Goal: Complete application form: Complete application form

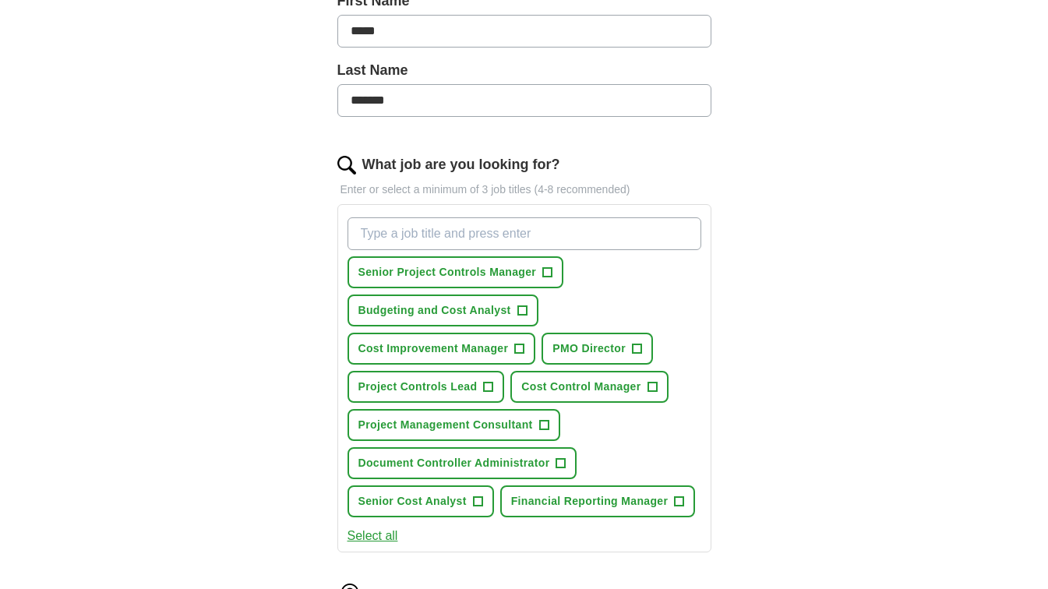
scroll to position [370, 0]
click at [450, 312] on span "Budgeting and Cost Analyst" at bounding box center [434, 309] width 153 height 16
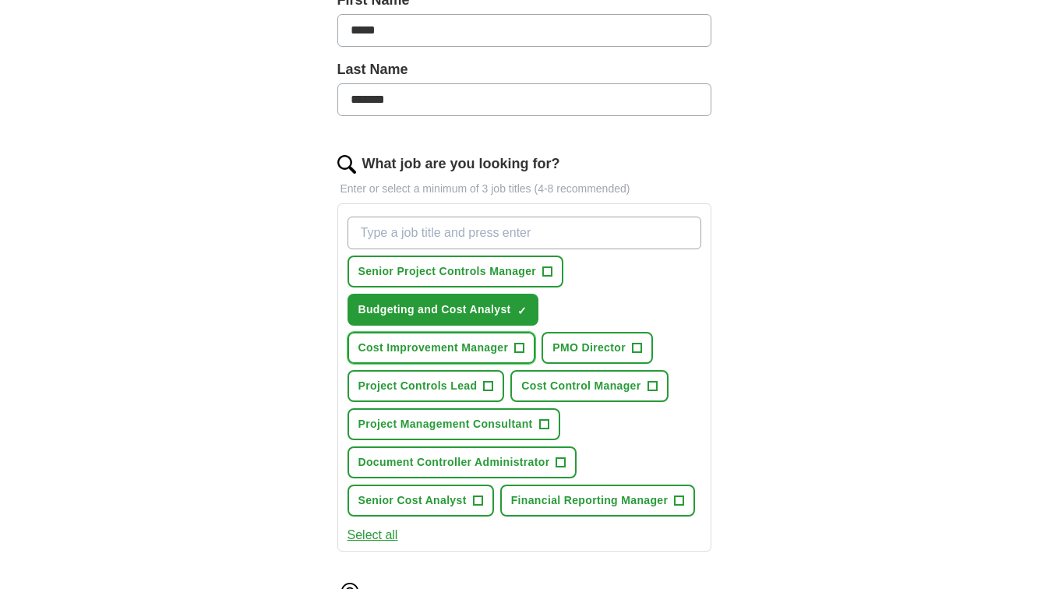
click at [443, 351] on span "Cost Improvement Manager" at bounding box center [433, 348] width 150 height 16
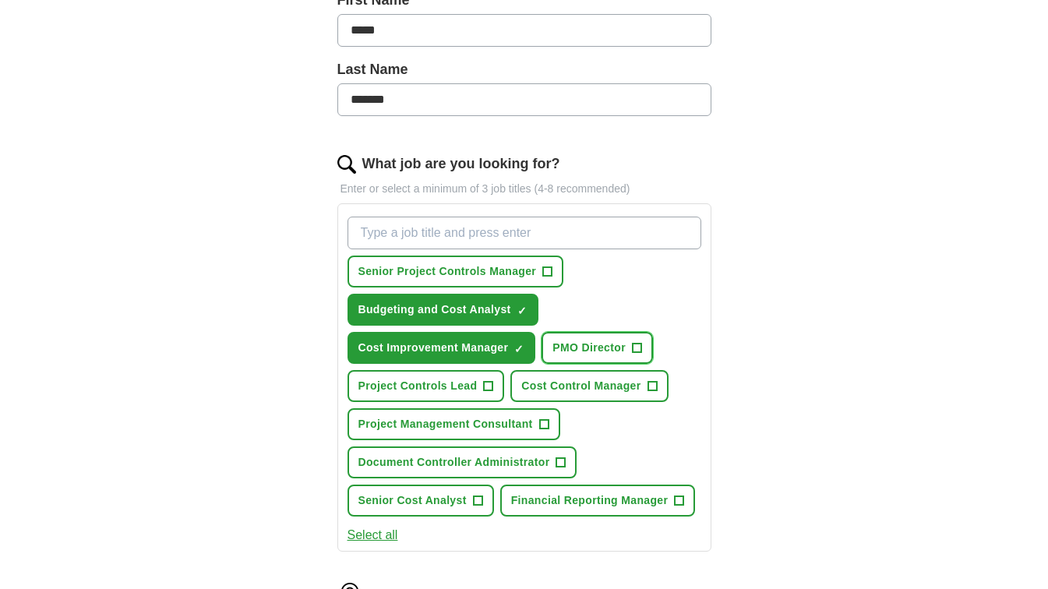
click at [584, 340] on span "PMO Director" at bounding box center [588, 348] width 73 height 16
click at [571, 389] on span "Cost Control Manager" at bounding box center [580, 386] width 119 height 16
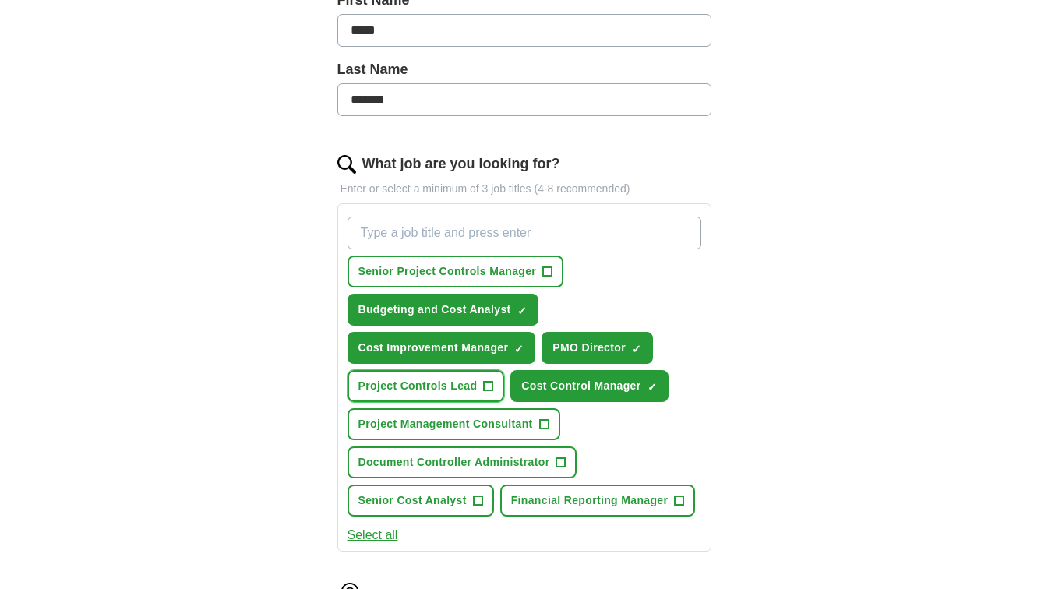
click at [431, 396] on button "Project Controls Lead +" at bounding box center [425, 386] width 157 height 32
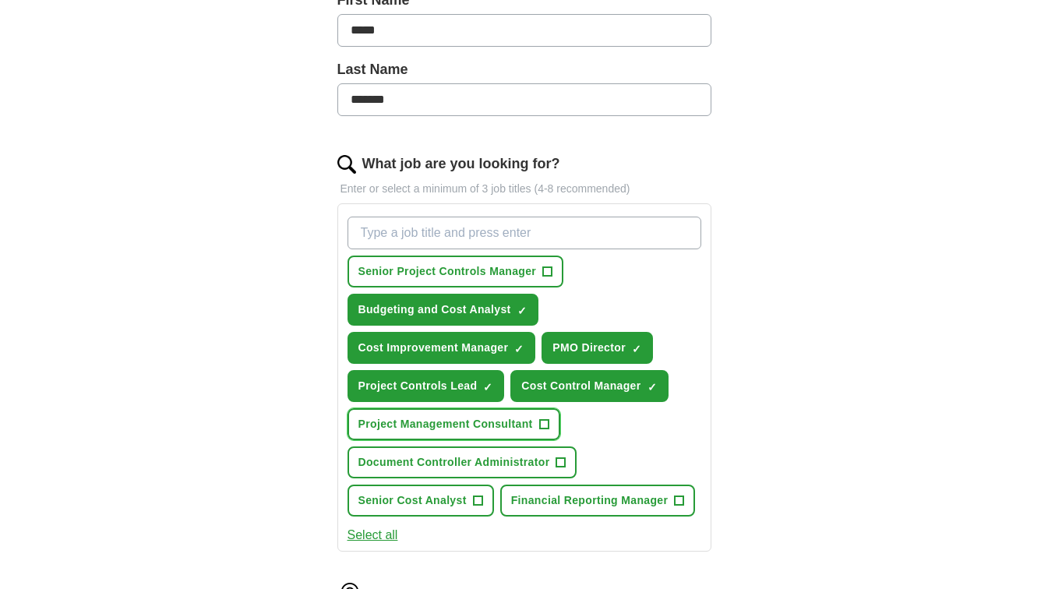
click at [438, 430] on span "Project Management Consultant" at bounding box center [445, 424] width 174 height 16
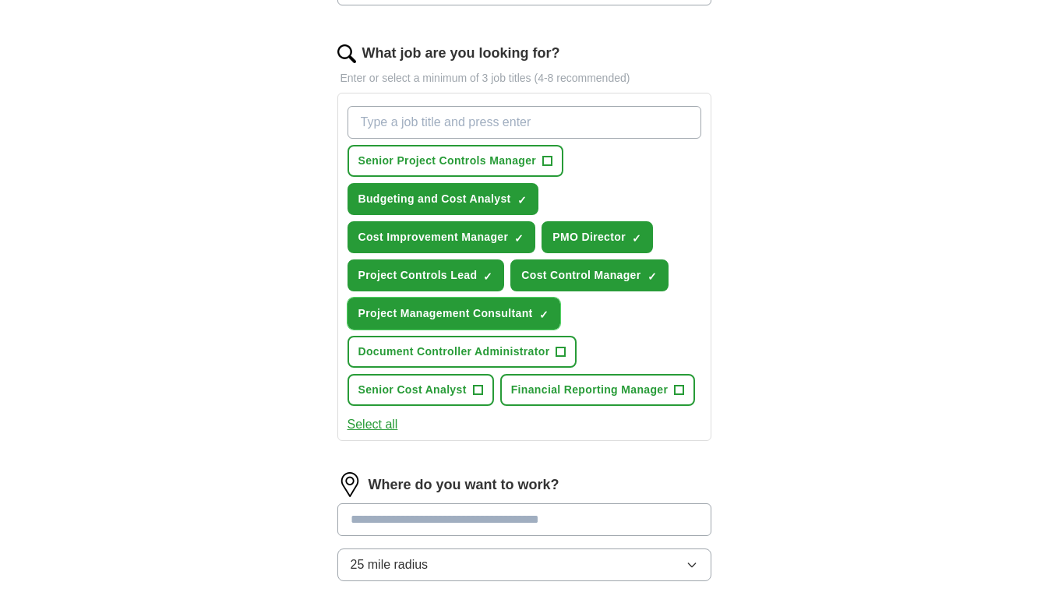
scroll to position [481, 0]
click at [434, 400] on button "Senior Cost Analyst +" at bounding box center [420, 390] width 146 height 32
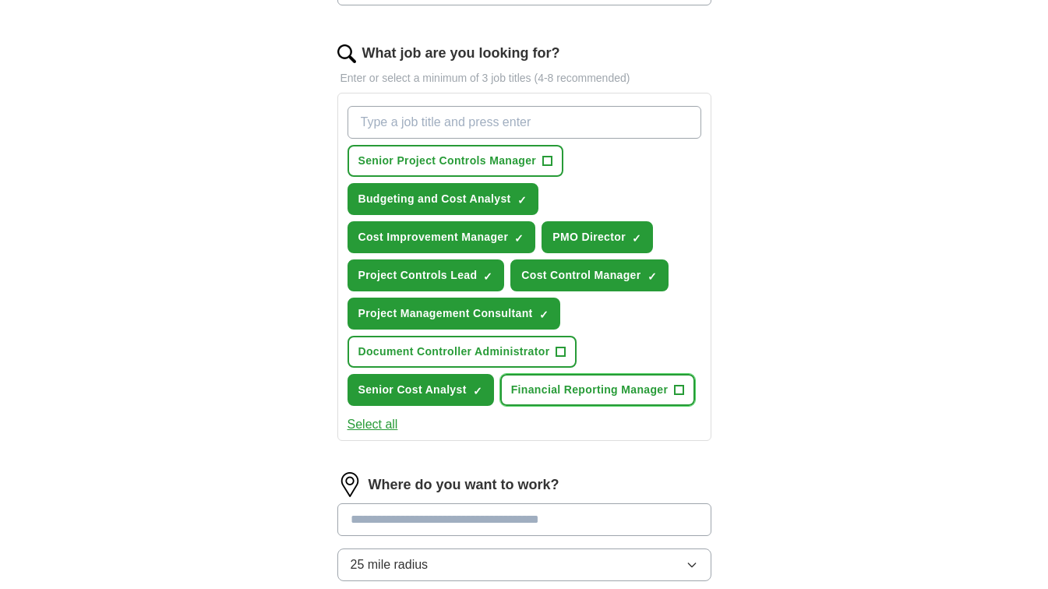
click at [561, 377] on button "Financial Reporting Manager +" at bounding box center [598, 390] width 196 height 32
click at [386, 424] on button "Select all" at bounding box center [372, 424] width 51 height 19
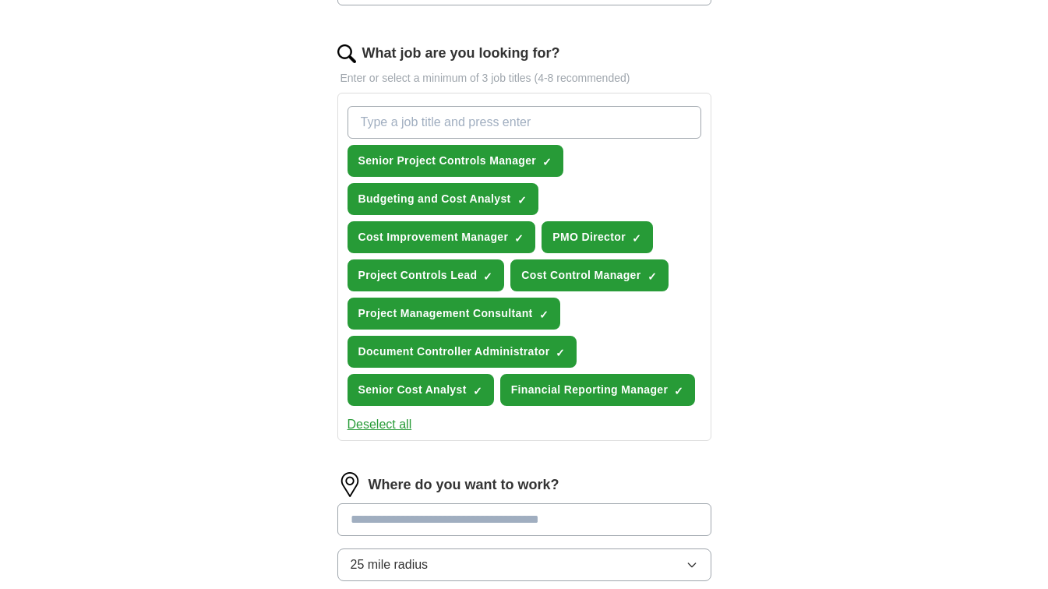
click at [391, 421] on button "Deselect all" at bounding box center [379, 424] width 65 height 19
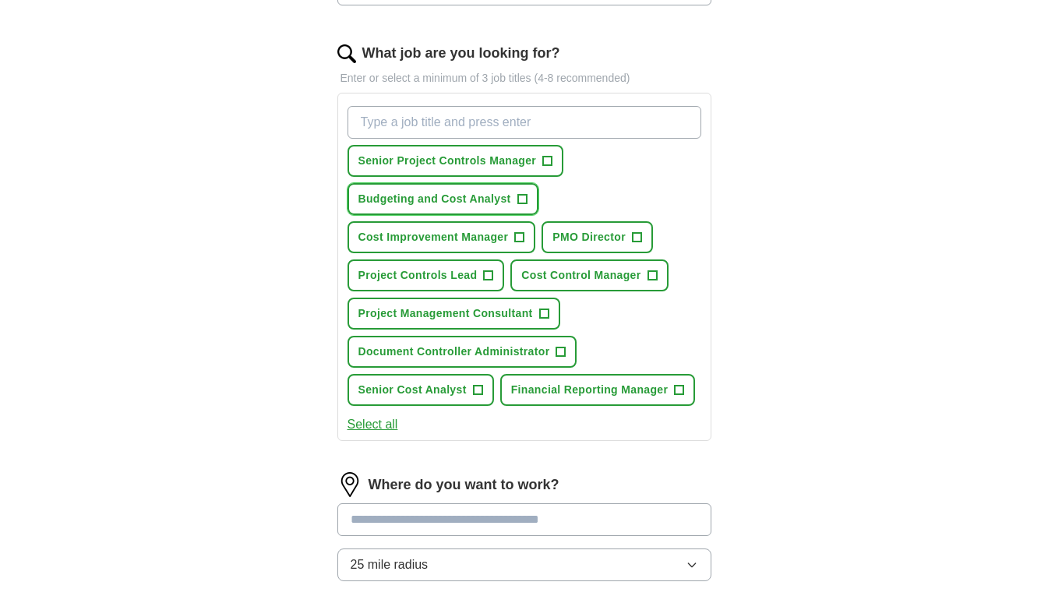
click at [419, 196] on span "Budgeting and Cost Analyst" at bounding box center [434, 199] width 153 height 16
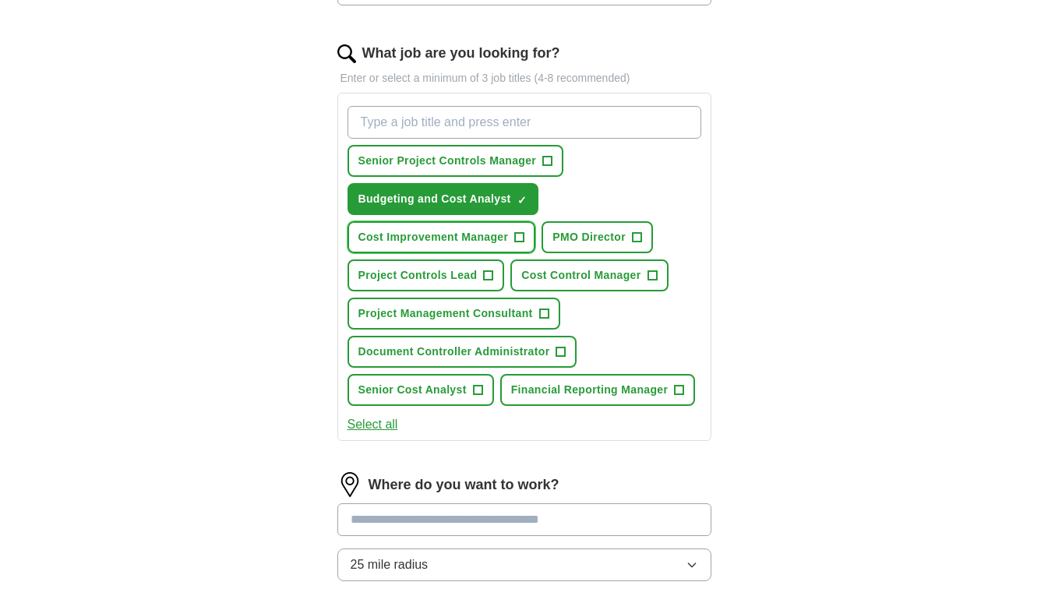
click at [426, 226] on button "Cost Improvement Manager +" at bounding box center [441, 237] width 189 height 32
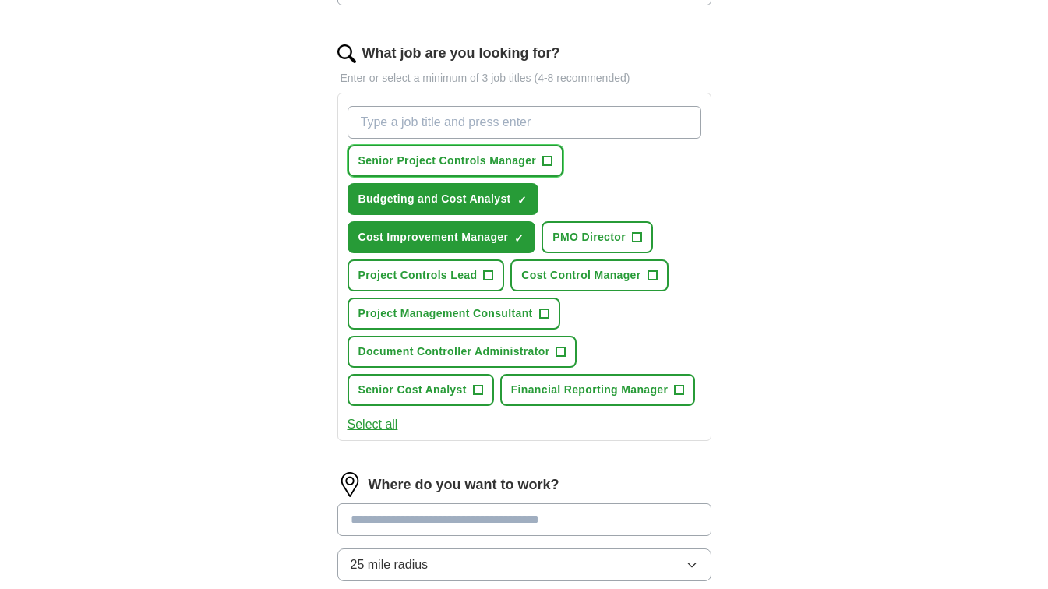
click at [445, 161] on span "Senior Project Controls Manager" at bounding box center [447, 161] width 178 height 16
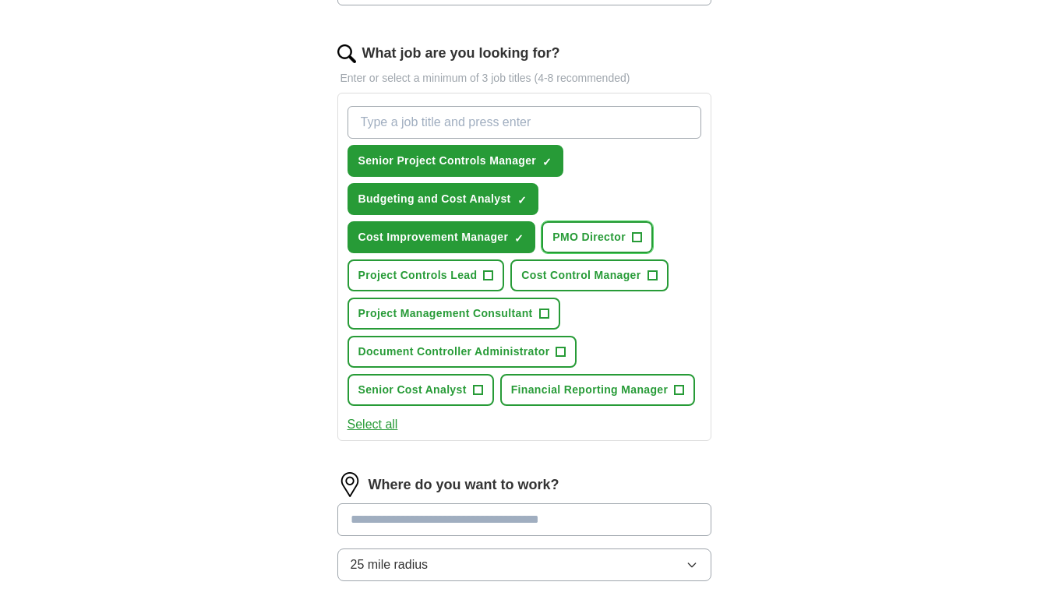
click at [559, 228] on button "PMO Director +" at bounding box center [596, 237] width 111 height 32
click at [555, 265] on button "Cost Control Manager +" at bounding box center [588, 275] width 157 height 32
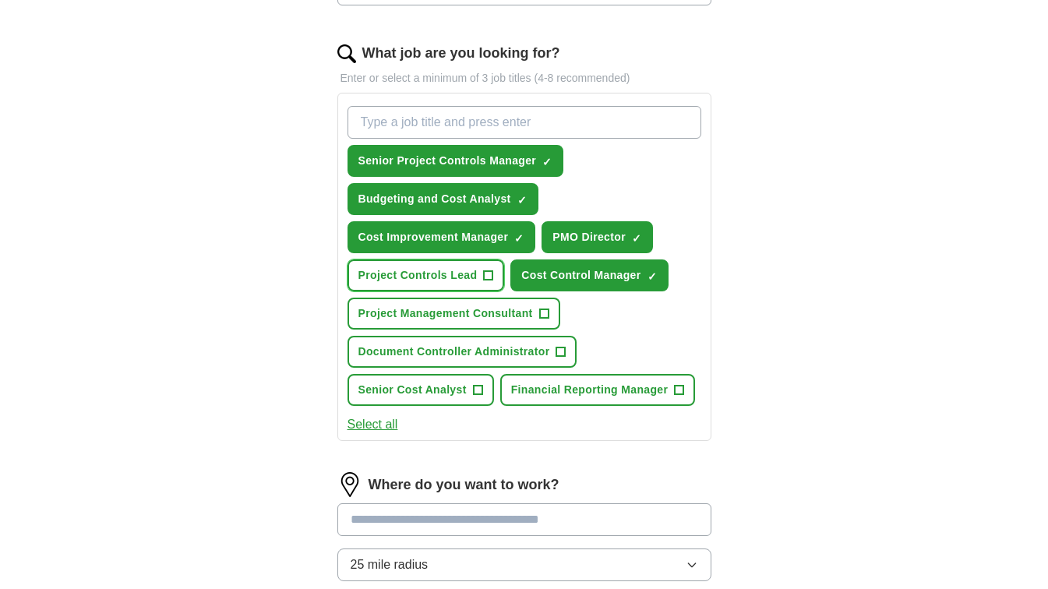
click at [421, 265] on button "Project Controls Lead +" at bounding box center [425, 275] width 157 height 32
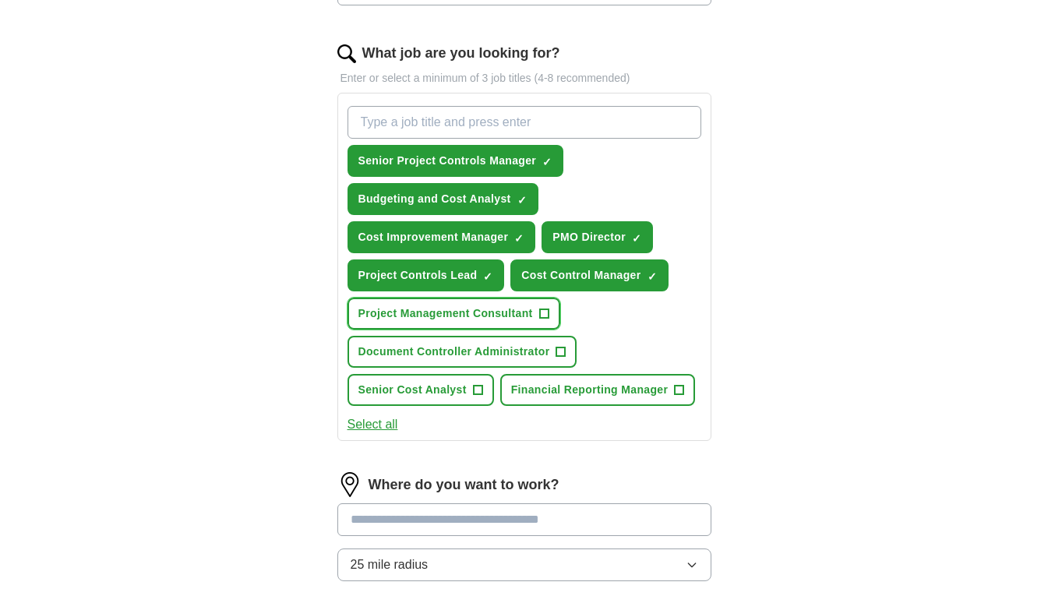
click at [432, 310] on span "Project Management Consultant" at bounding box center [445, 313] width 174 height 16
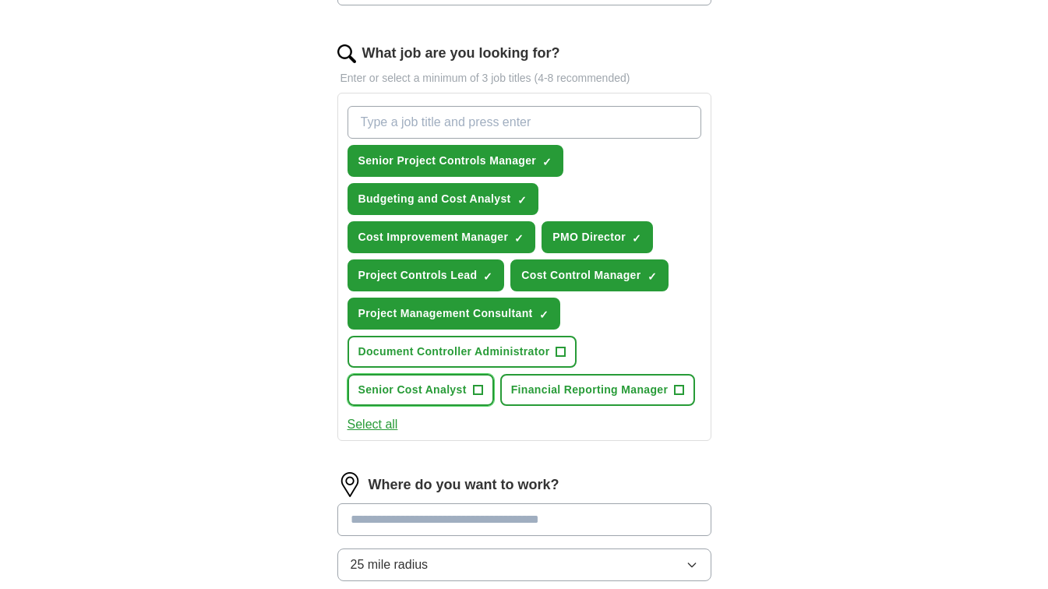
click at [408, 392] on span "Senior Cost Analyst" at bounding box center [412, 390] width 108 height 16
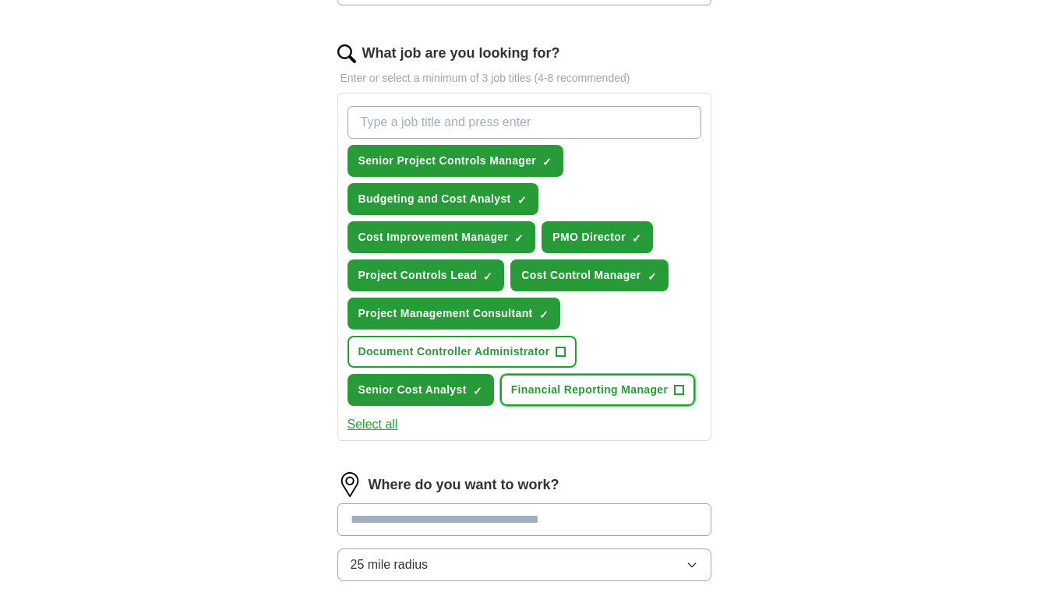
click at [561, 383] on span "Financial Reporting Manager" at bounding box center [589, 390] width 157 height 16
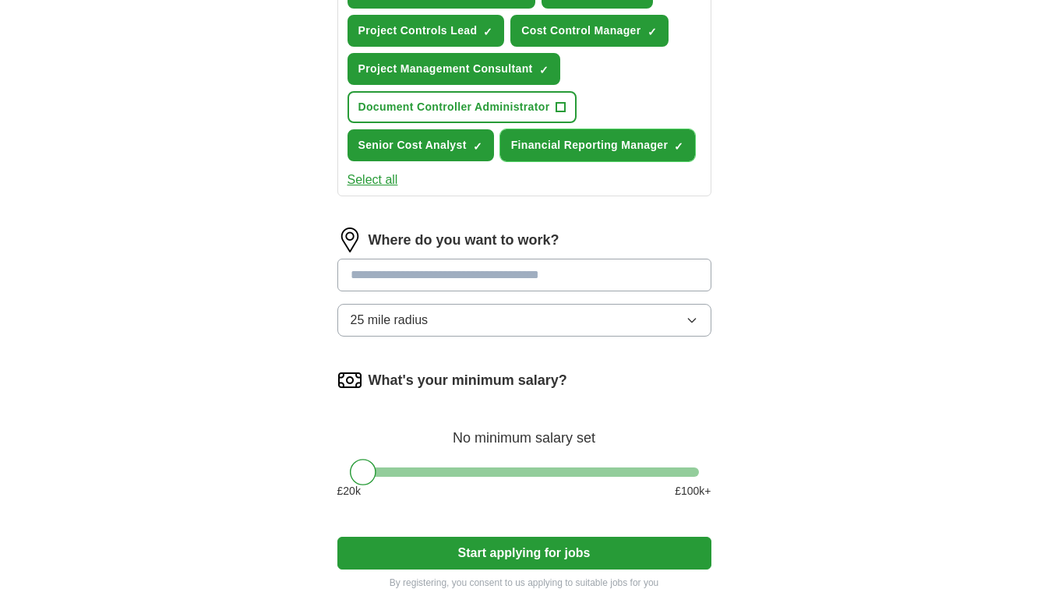
scroll to position [726, 0]
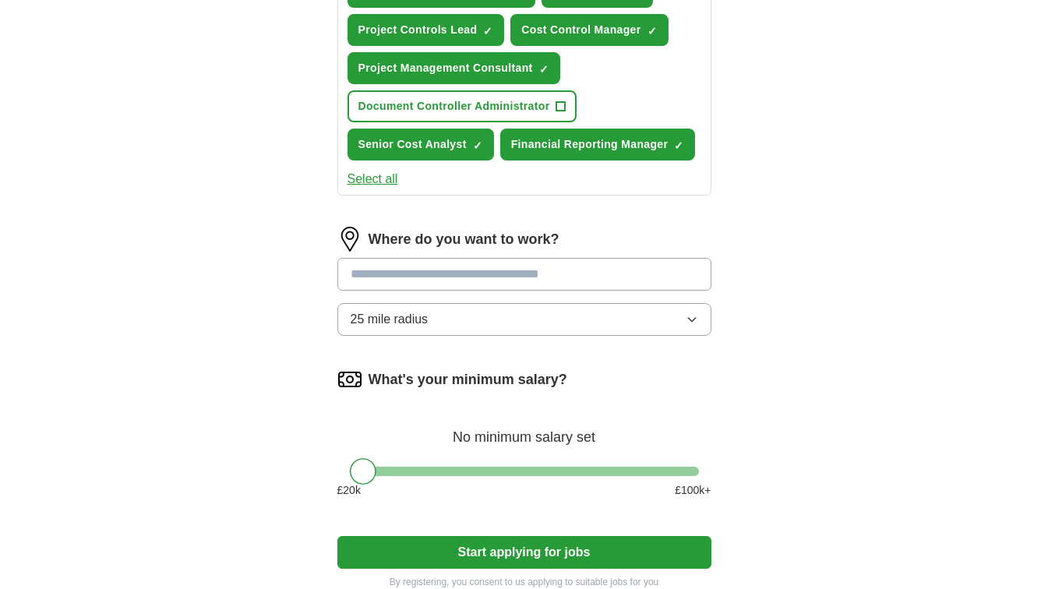
click at [462, 278] on input at bounding box center [524, 274] width 374 height 33
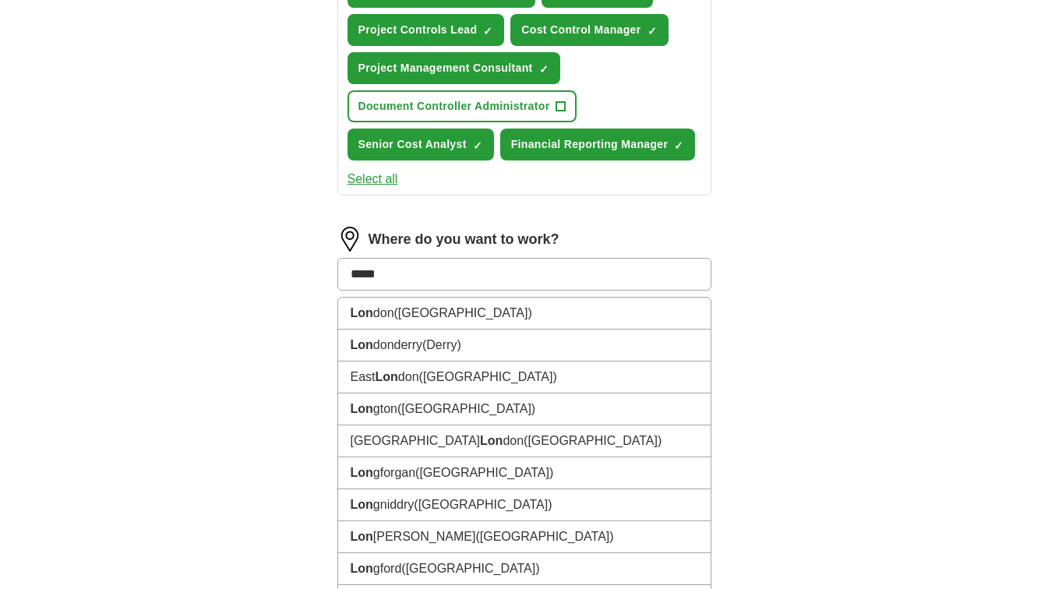
type input "******"
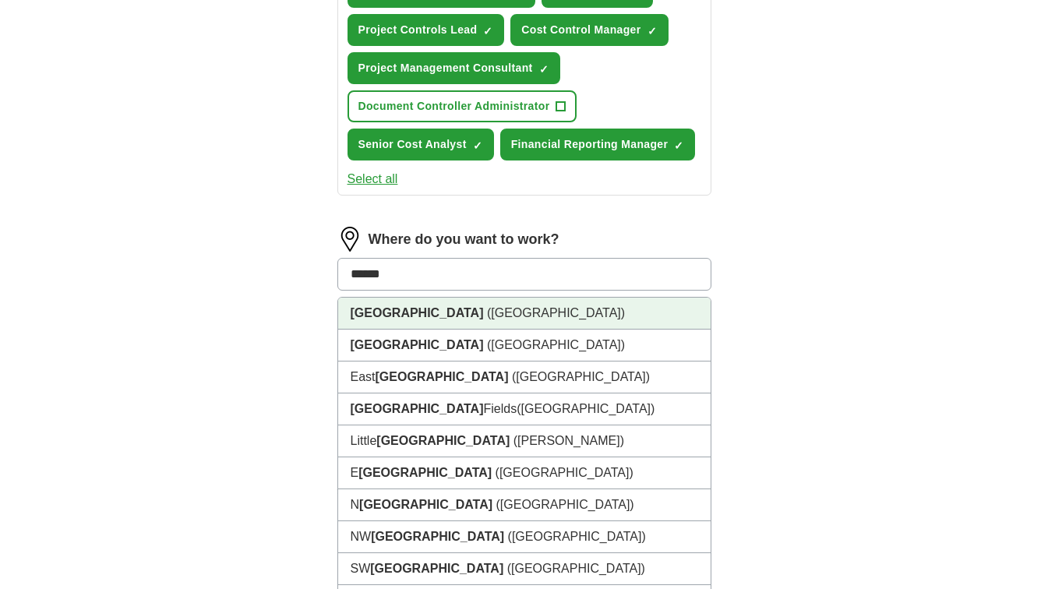
click at [487, 314] on span "(UK)" at bounding box center [556, 312] width 138 height 13
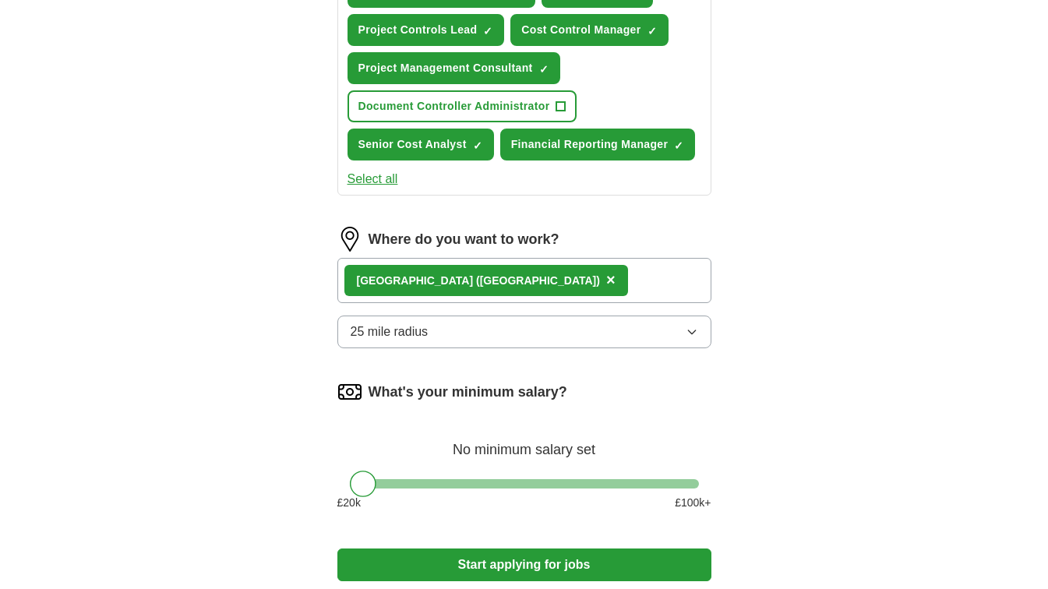
click at [487, 334] on button "25 mile radius" at bounding box center [524, 331] width 374 height 33
click at [762, 315] on div "Let ApplyIQ do the hard work of searching and applying for jobs. Just tell us w…" at bounding box center [524, 16] width 499 height 1214
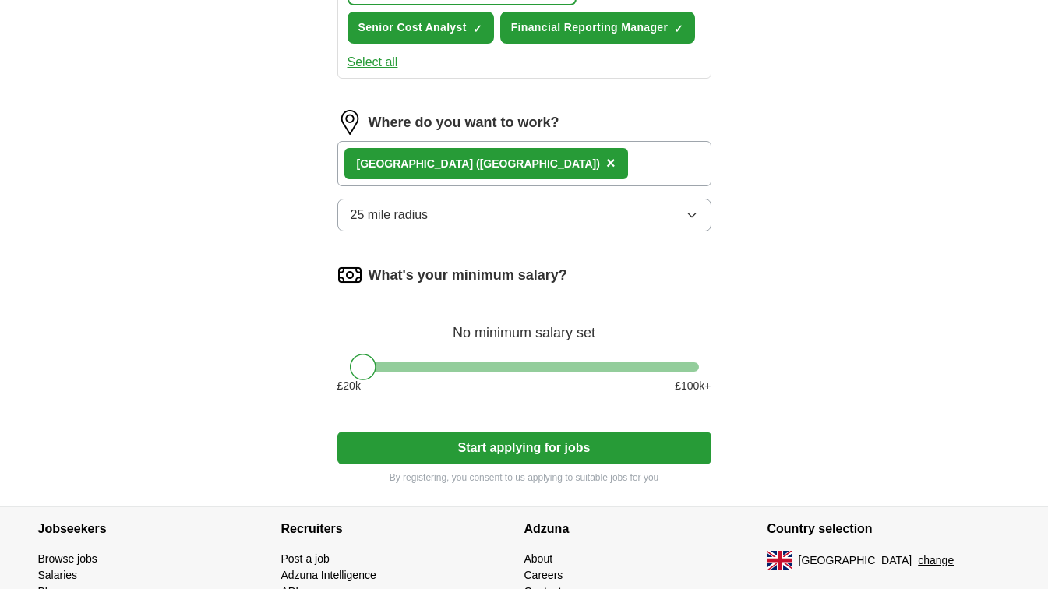
scroll to position [897, 0]
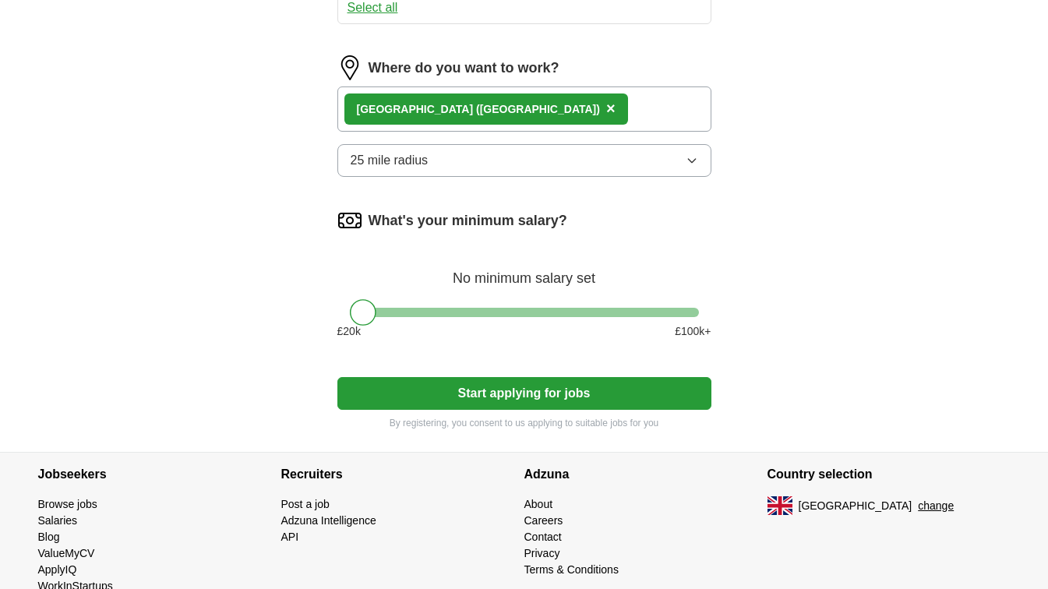
click at [543, 280] on div "No minimum salary set" at bounding box center [524, 270] width 374 height 37
click at [396, 307] on div "What's your minimum salary? No minimum salary set £ 20 k £ 100 k+" at bounding box center [524, 280] width 374 height 144
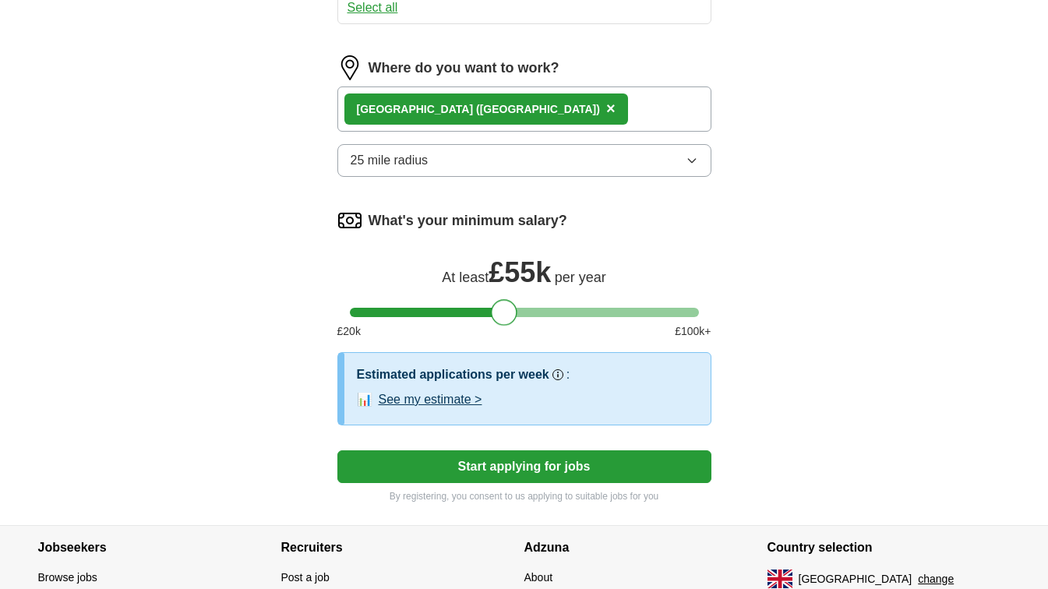
drag, startPoint x: 371, startPoint y: 312, endPoint x: 513, endPoint y: 319, distance: 141.9
click at [513, 319] on div at bounding box center [504, 312] width 26 height 26
click at [471, 404] on button "See my estimate >" at bounding box center [431, 399] width 104 height 19
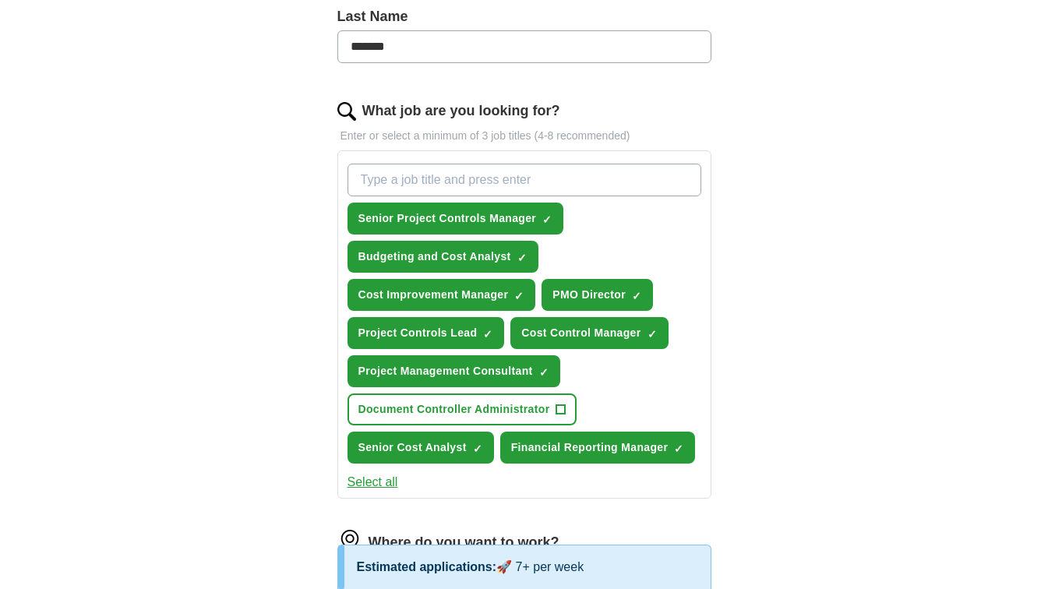
scroll to position [421, 0]
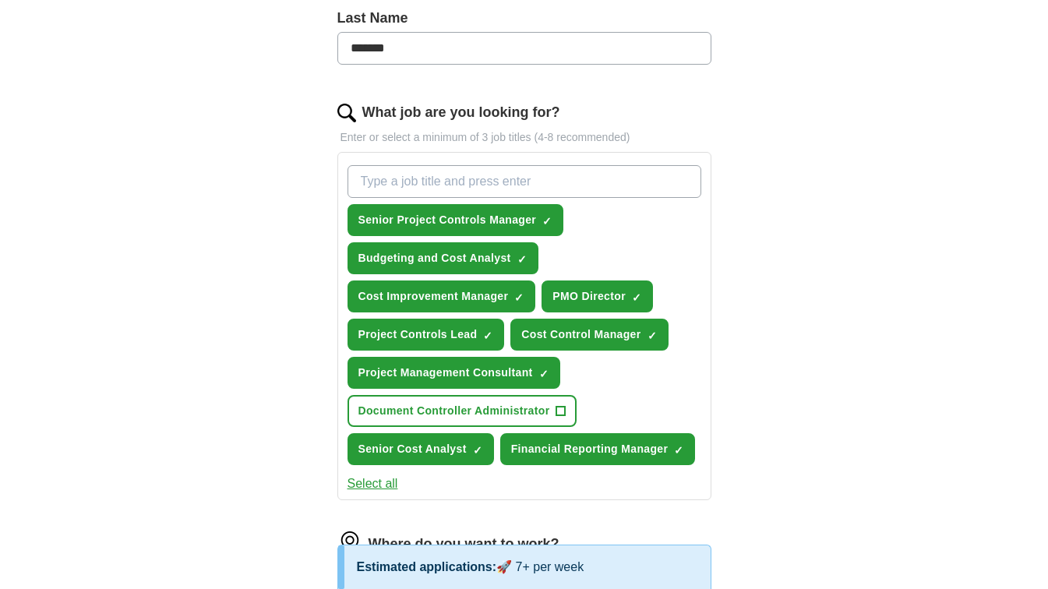
click at [547, 174] on input "What job are you looking for?" at bounding box center [524, 181] width 354 height 33
type input "PMO Analyst"
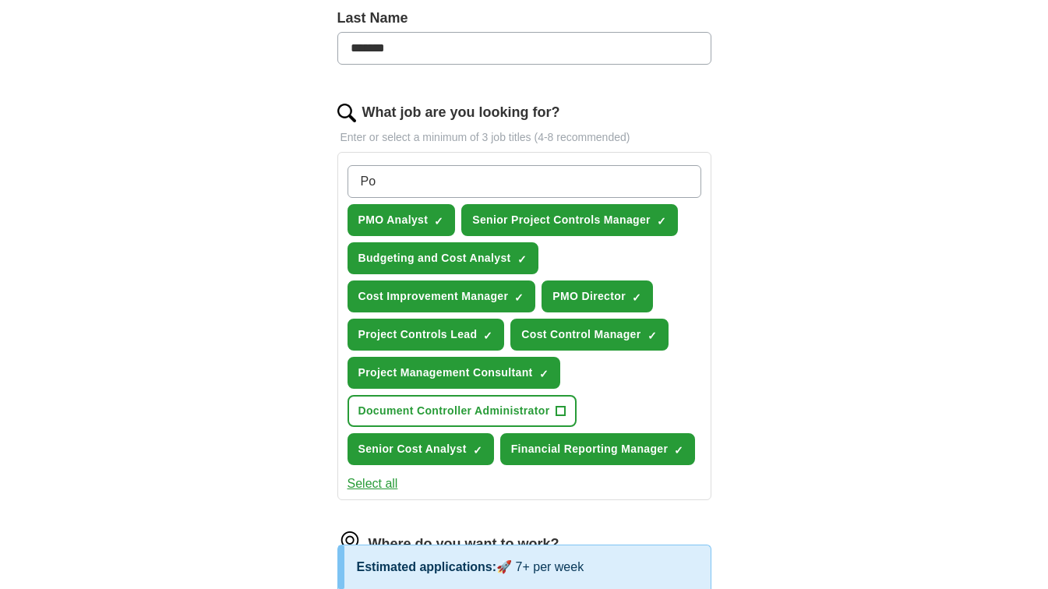
type input "P"
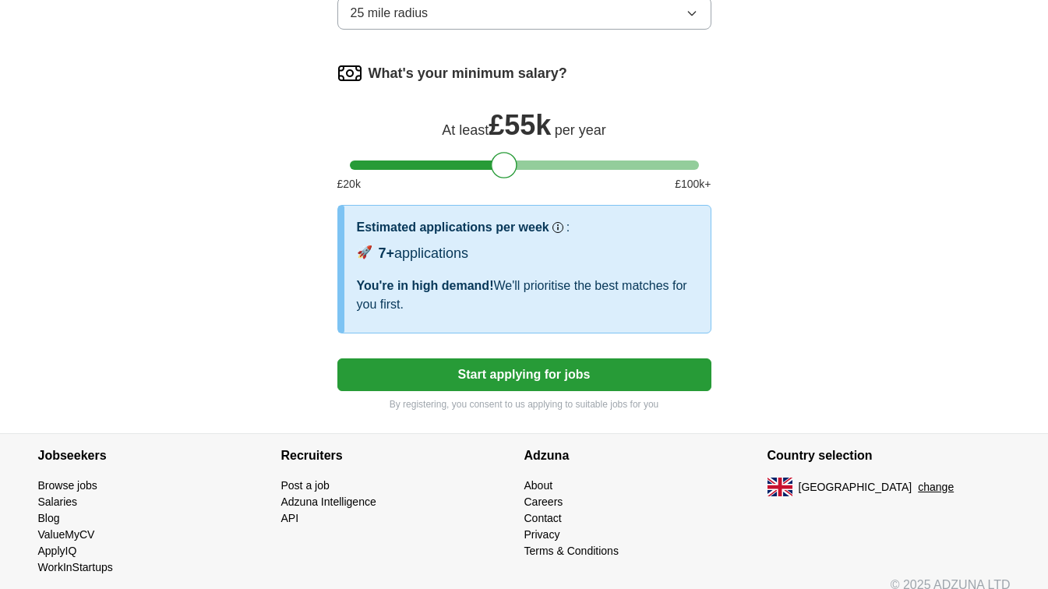
scroll to position [1045, 0]
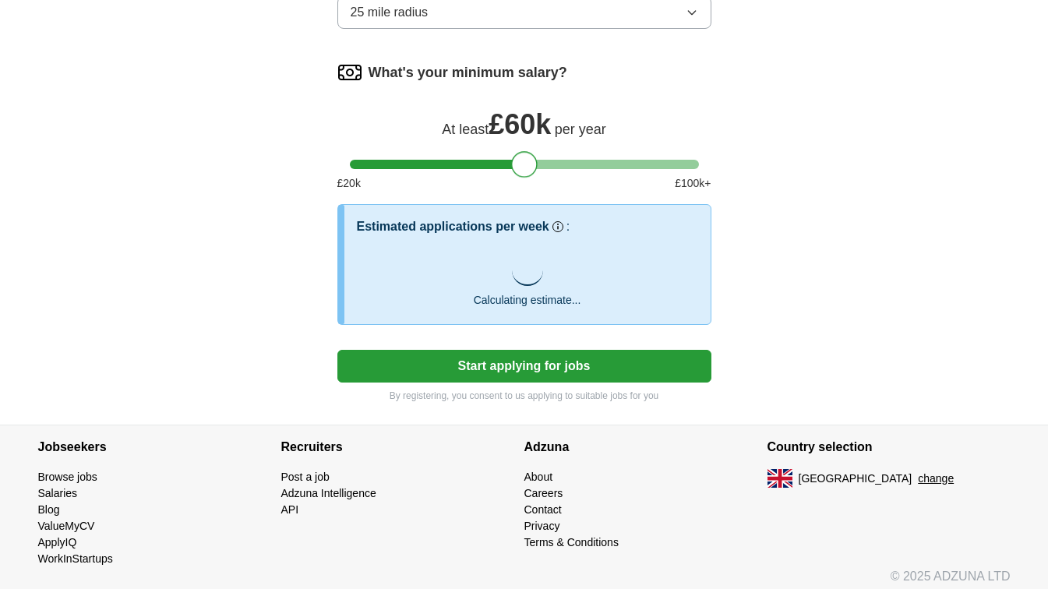
drag, startPoint x: 508, startPoint y: 164, endPoint x: 527, endPoint y: 167, distance: 19.6
click at [527, 167] on div at bounding box center [524, 164] width 26 height 26
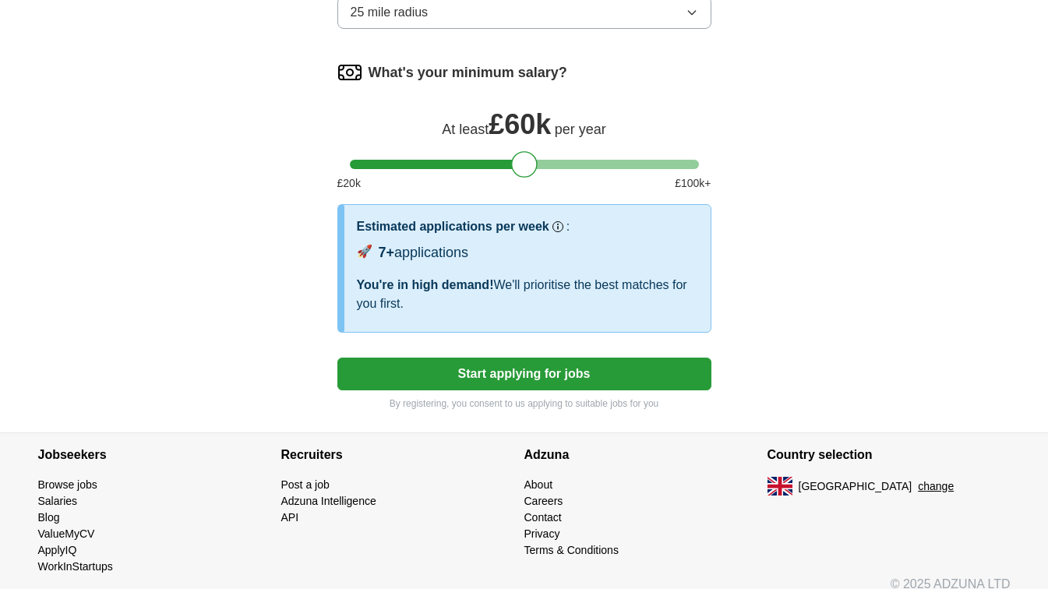
click at [552, 384] on button "Start applying for jobs" at bounding box center [524, 374] width 374 height 33
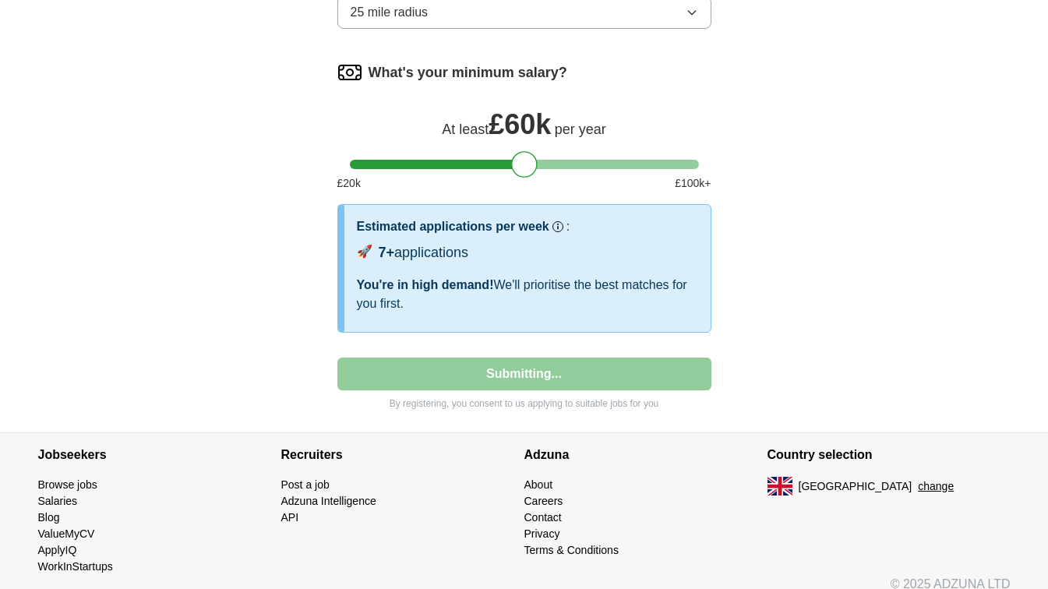
select select "**"
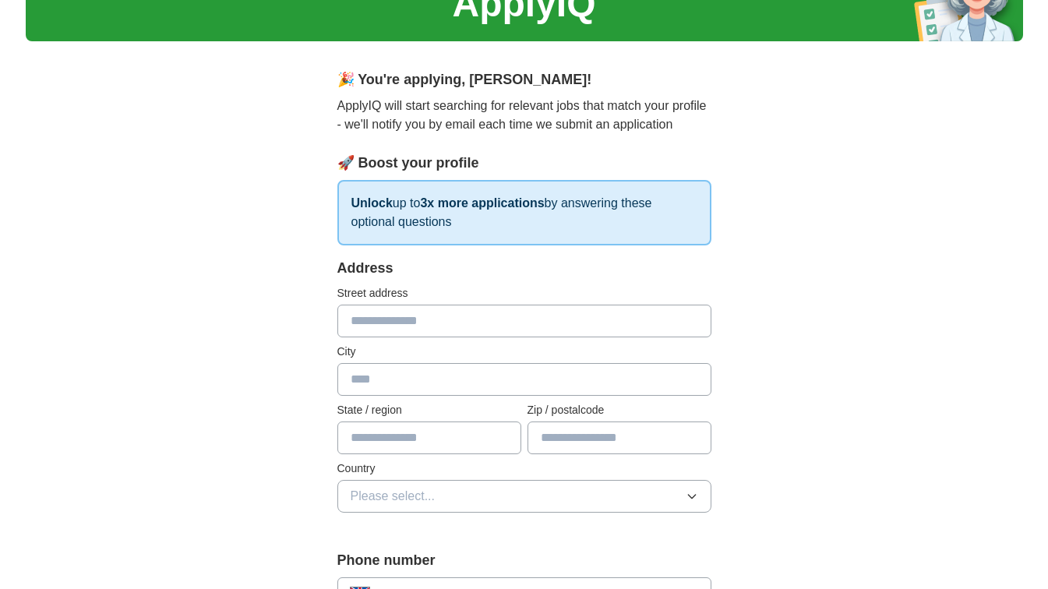
scroll to position [0, 0]
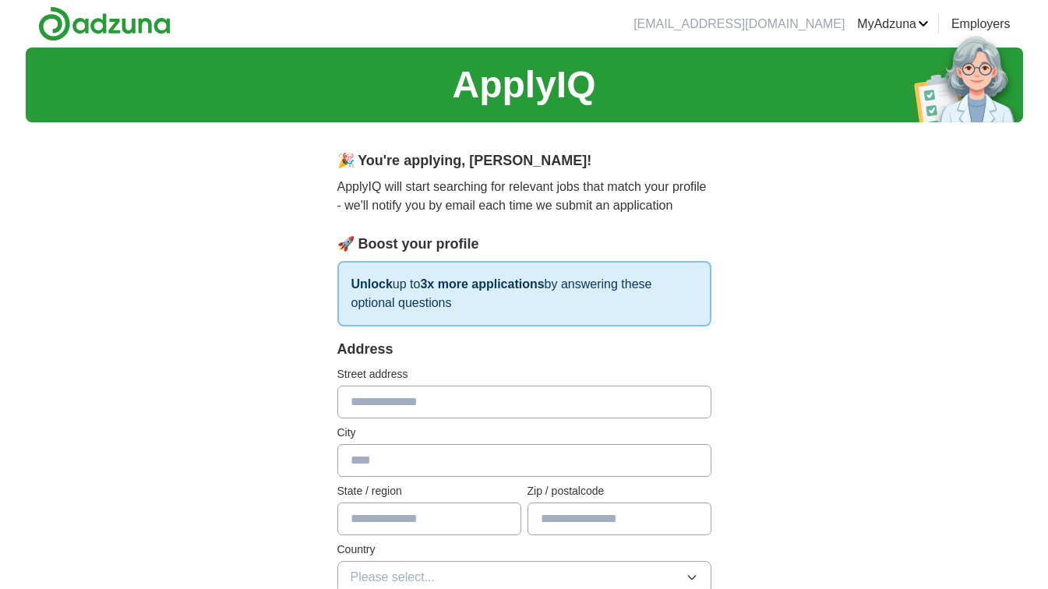
click at [441, 407] on input "text" at bounding box center [524, 402] width 374 height 33
type input "**********"
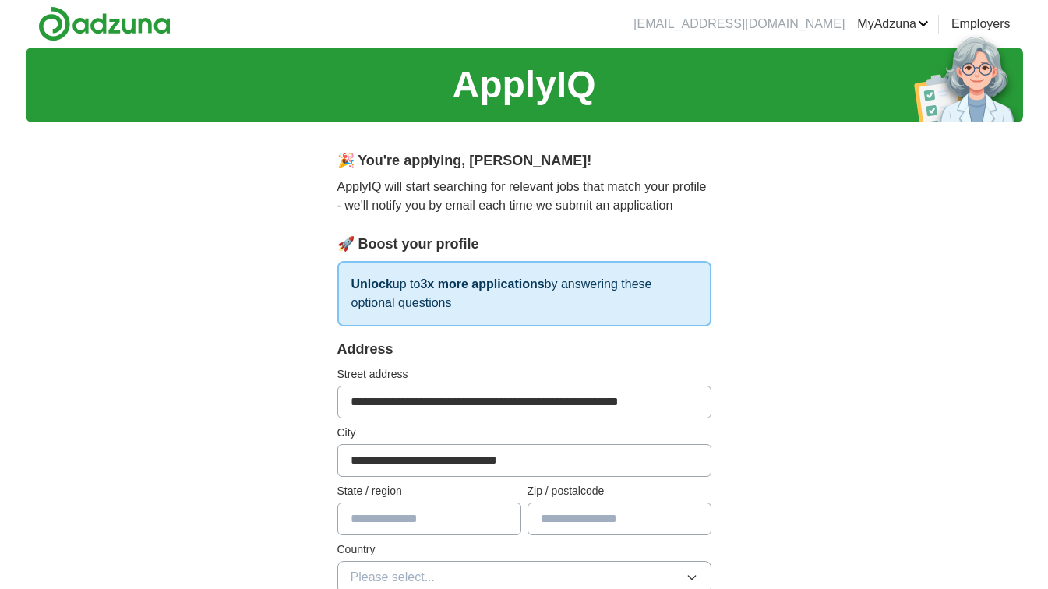
type input "**********"
type input "*******"
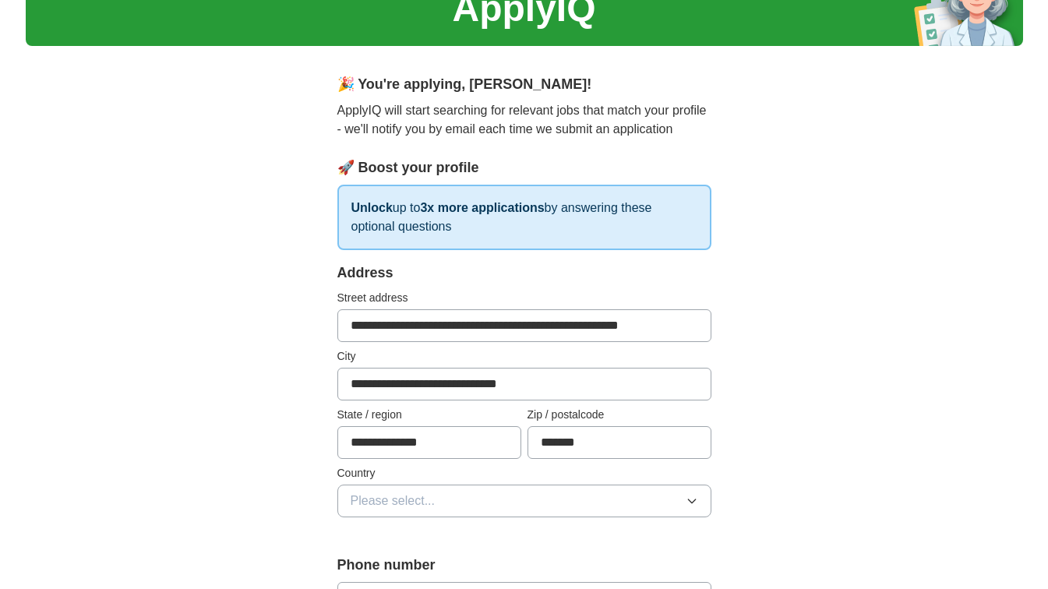
scroll to position [77, 0]
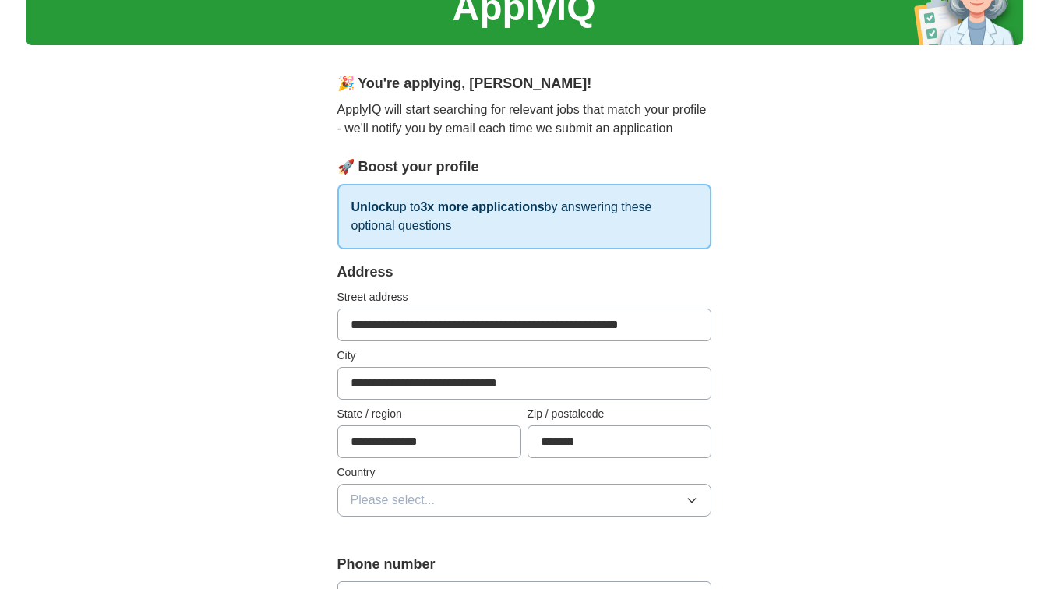
click at [484, 384] on input "**********" at bounding box center [524, 383] width 374 height 33
click at [687, 325] on input "**********" at bounding box center [524, 324] width 374 height 33
type input "**********"
click at [600, 381] on input "**********" at bounding box center [524, 383] width 374 height 33
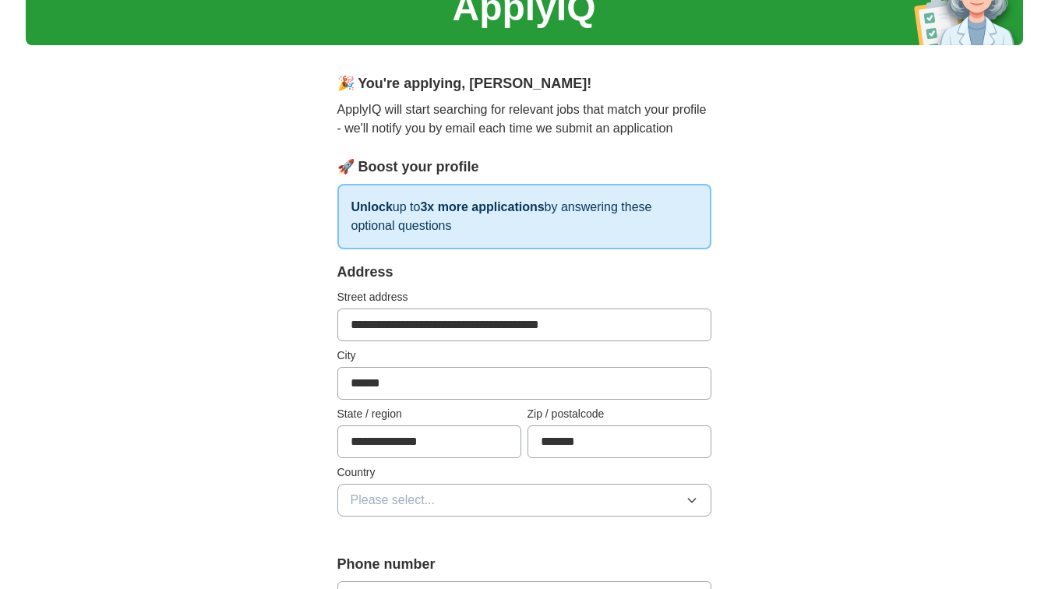
type input "******"
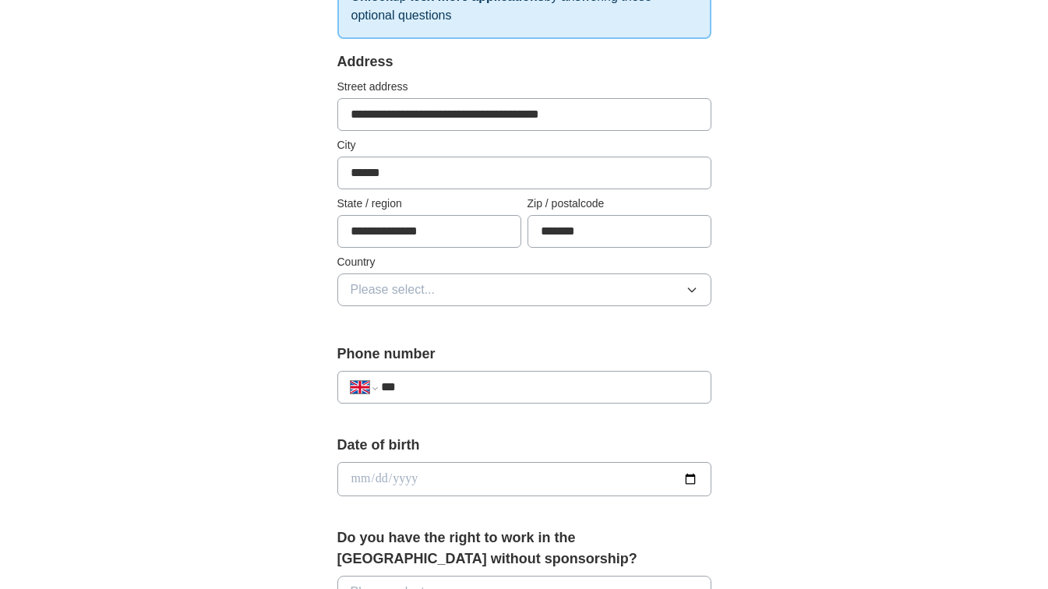
scroll to position [288, 0]
click at [507, 296] on button "Please select..." at bounding box center [524, 289] width 374 height 33
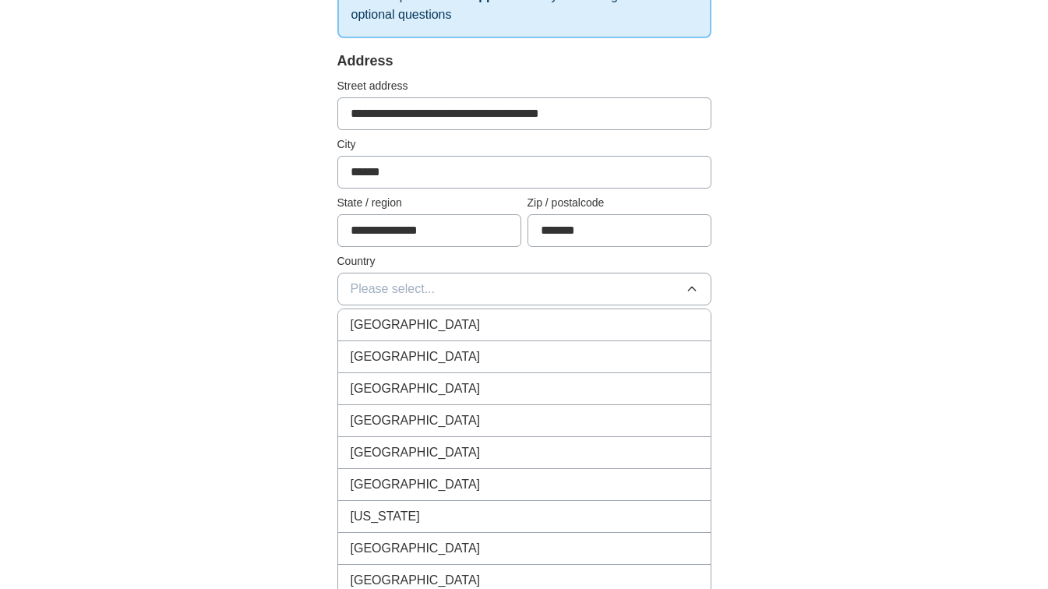
click at [482, 317] on div "[GEOGRAPHIC_DATA]" at bounding box center [524, 324] width 347 height 19
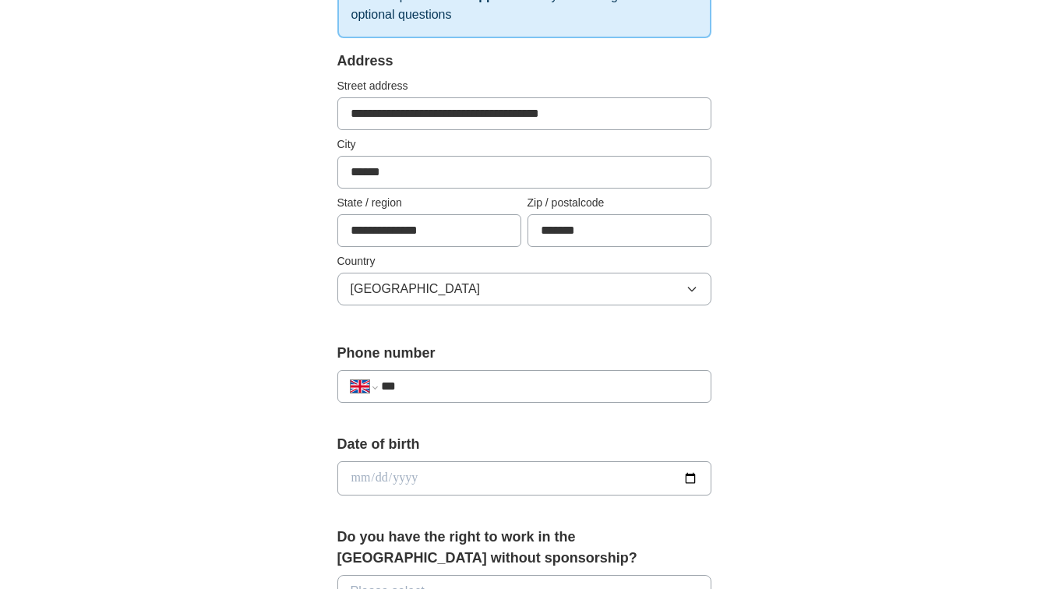
click at [494, 384] on input "***" at bounding box center [539, 386] width 316 height 19
type input "**********"
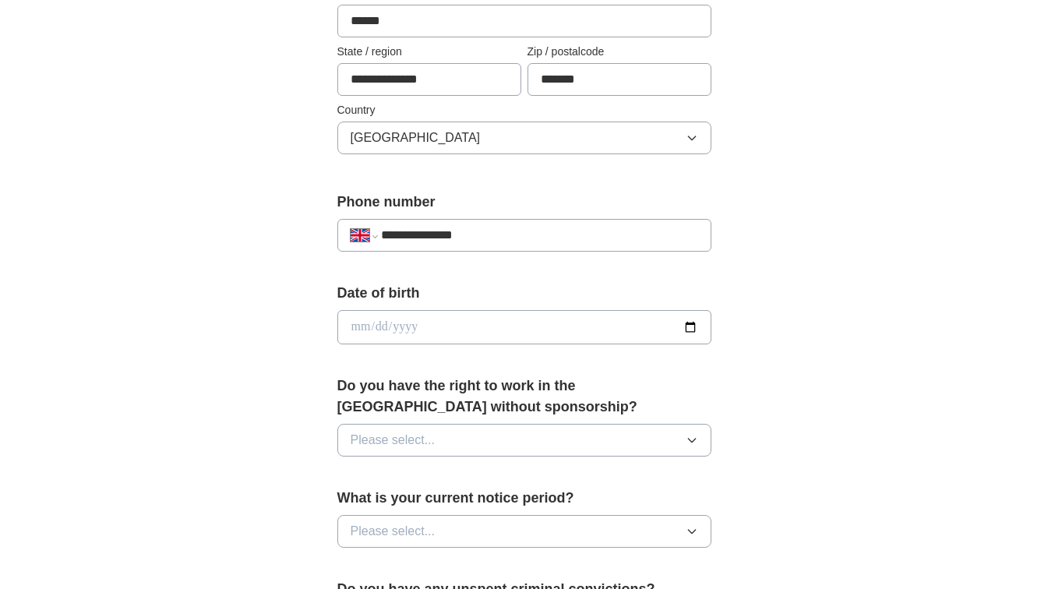
scroll to position [440, 0]
click at [547, 322] on input "date" at bounding box center [524, 326] width 374 height 34
type input "**********"
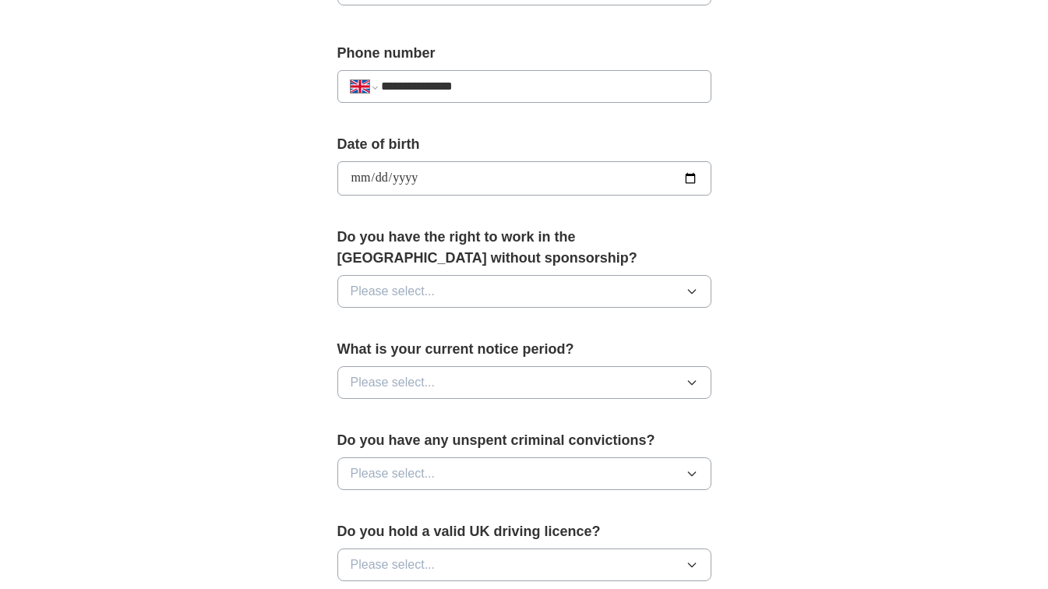
scroll to position [589, 0]
click at [523, 287] on button "Please select..." at bounding box center [524, 290] width 374 height 33
click at [432, 337] on li "Yes" at bounding box center [524, 327] width 372 height 32
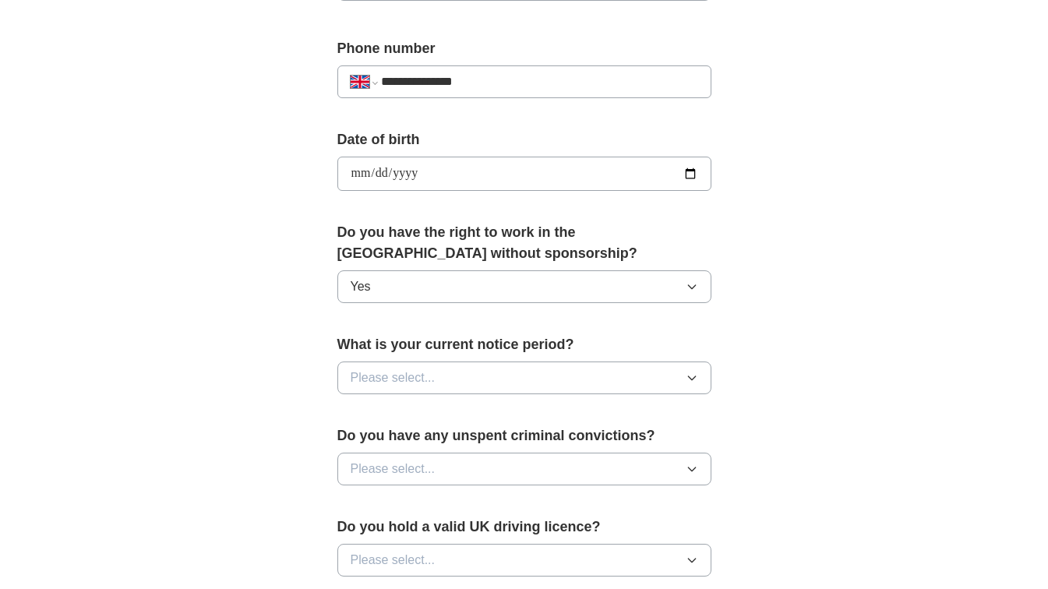
scroll to position [581, 0]
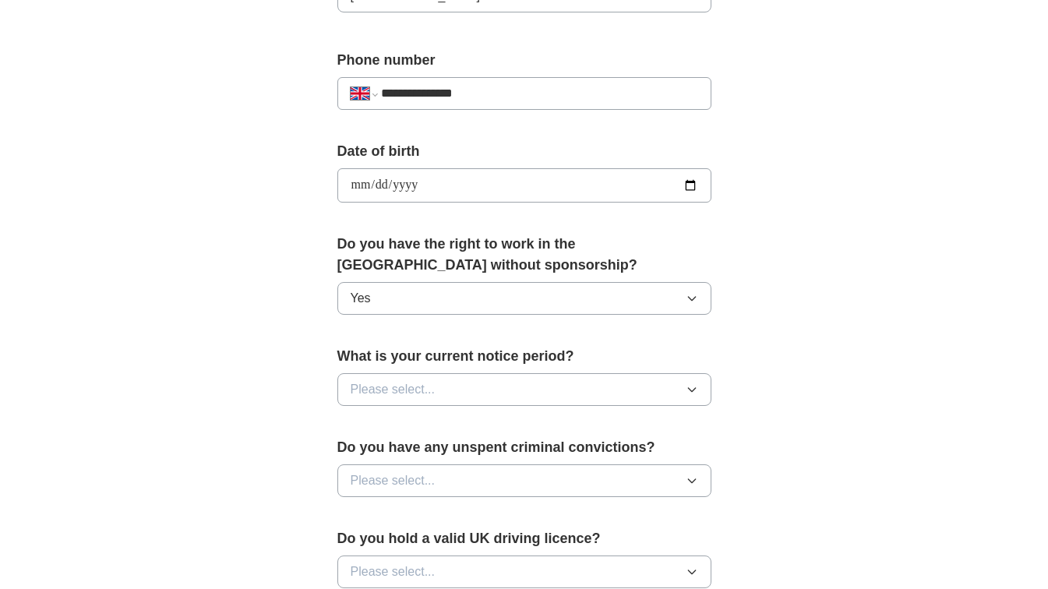
click at [447, 394] on button "Please select..." at bounding box center [524, 389] width 374 height 33
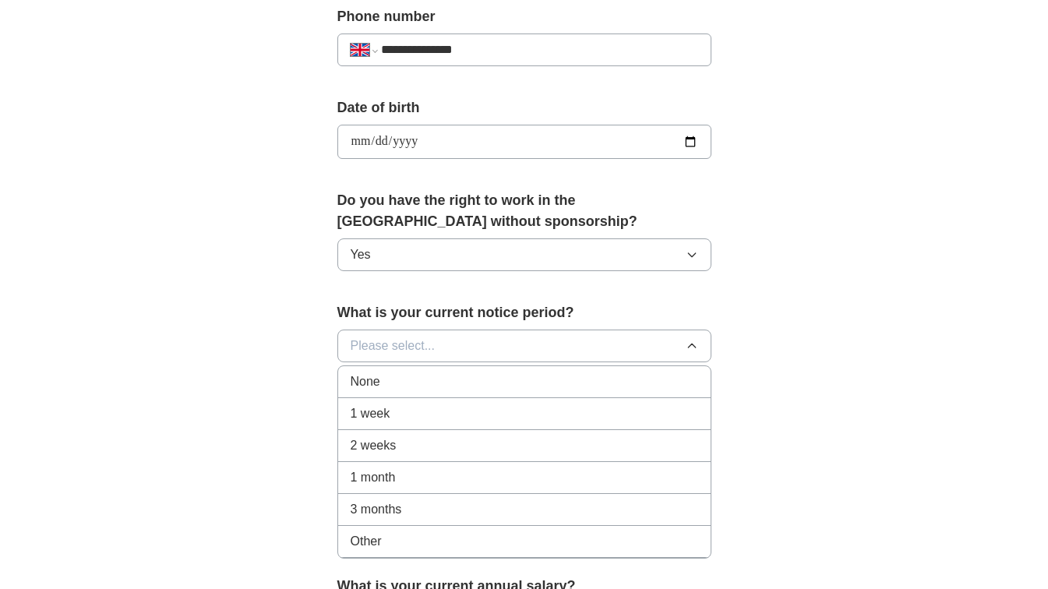
scroll to position [627, 0]
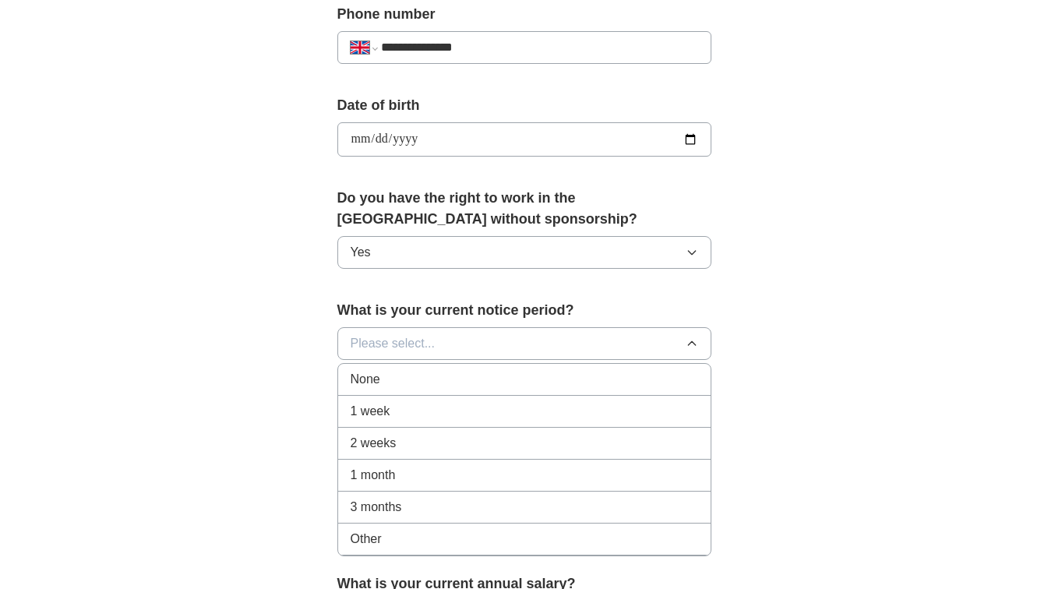
click at [400, 375] on div "None" at bounding box center [524, 379] width 347 height 19
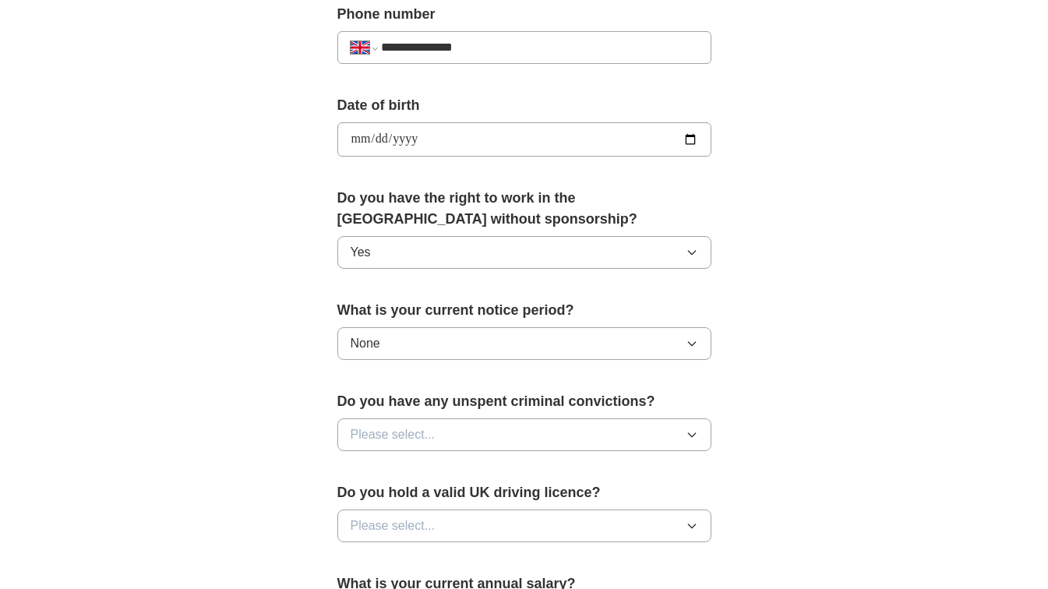
click at [454, 425] on button "Please select..." at bounding box center [524, 434] width 374 height 33
click at [394, 502] on div "No" at bounding box center [524, 502] width 347 height 19
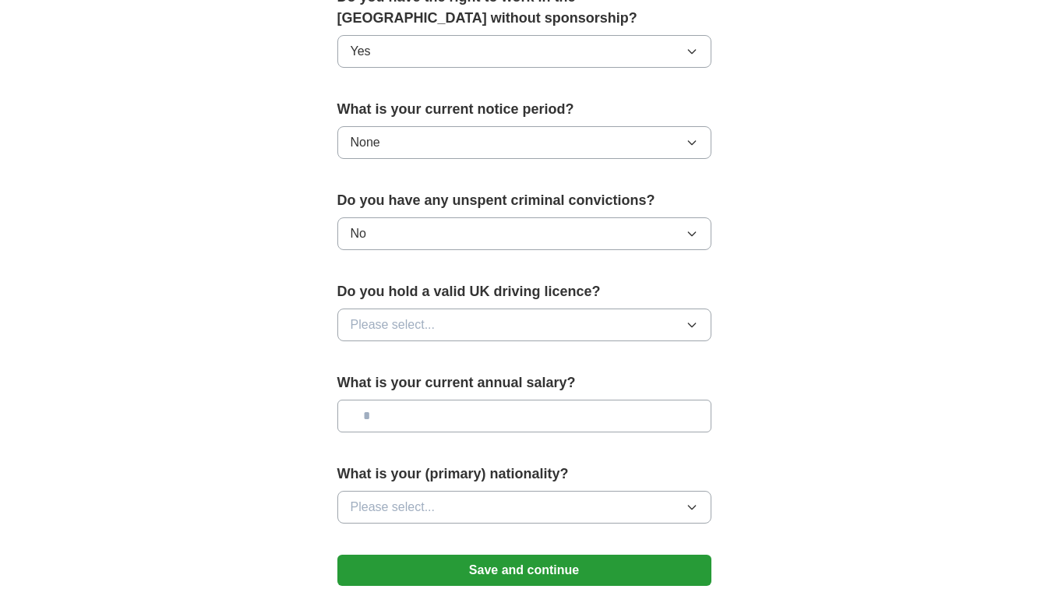
scroll to position [830, 0]
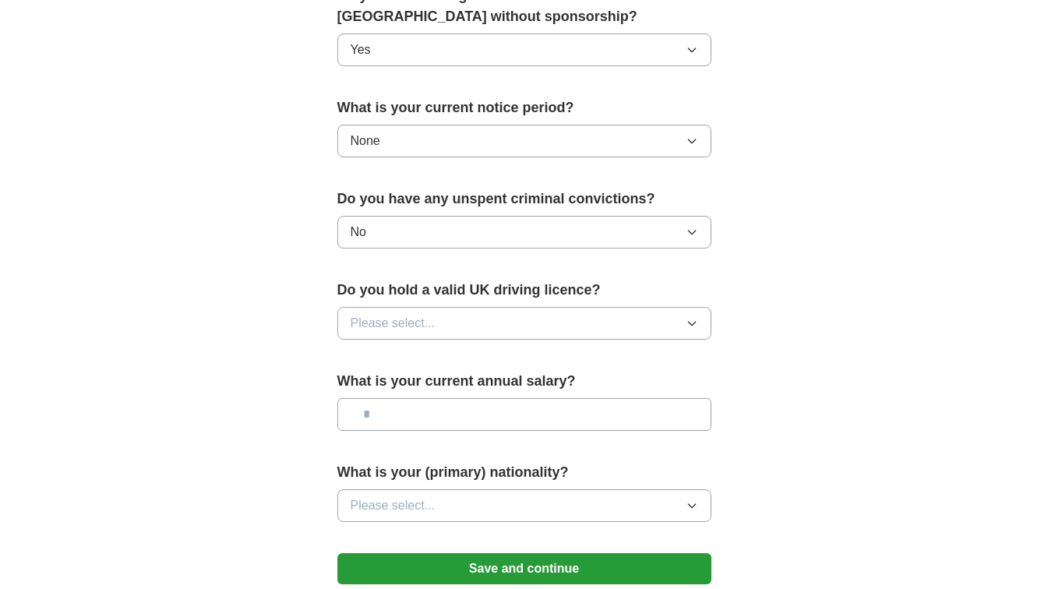
click at [456, 321] on button "Please select..." at bounding box center [524, 323] width 374 height 33
click at [393, 368] on li "Yes" at bounding box center [524, 360] width 372 height 32
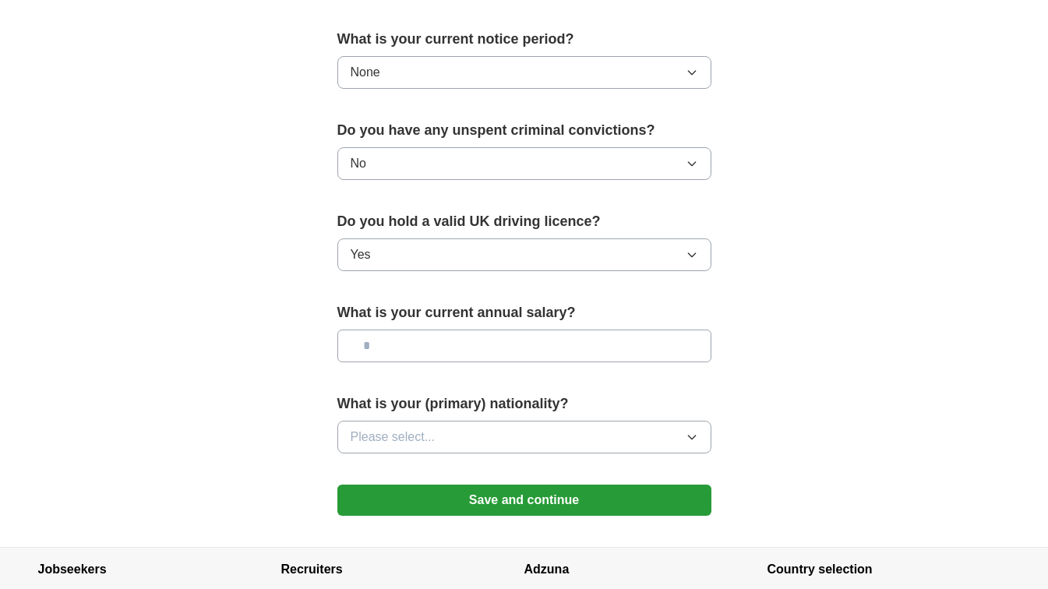
scroll to position [908, 0]
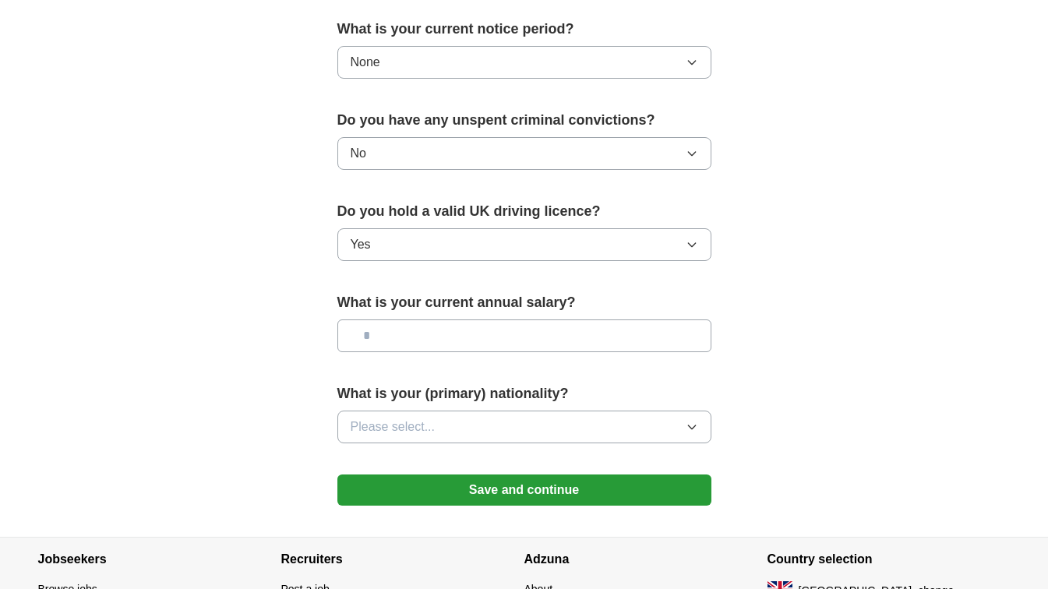
click at [470, 331] on input "text" at bounding box center [524, 335] width 374 height 33
type input "*******"
click at [474, 423] on button "Please select..." at bounding box center [524, 427] width 374 height 33
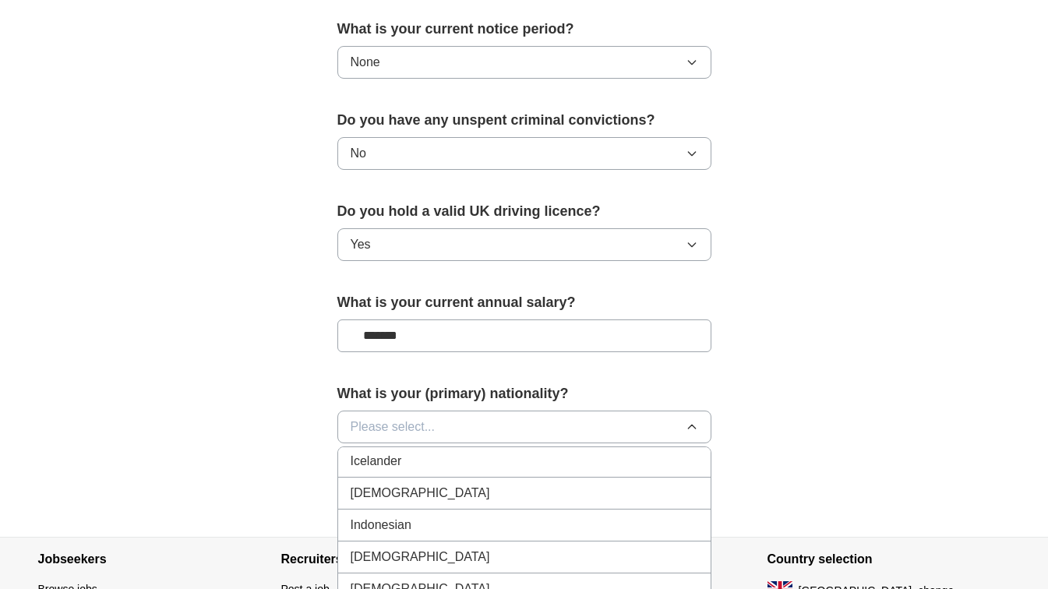
scroll to position [2545, 0]
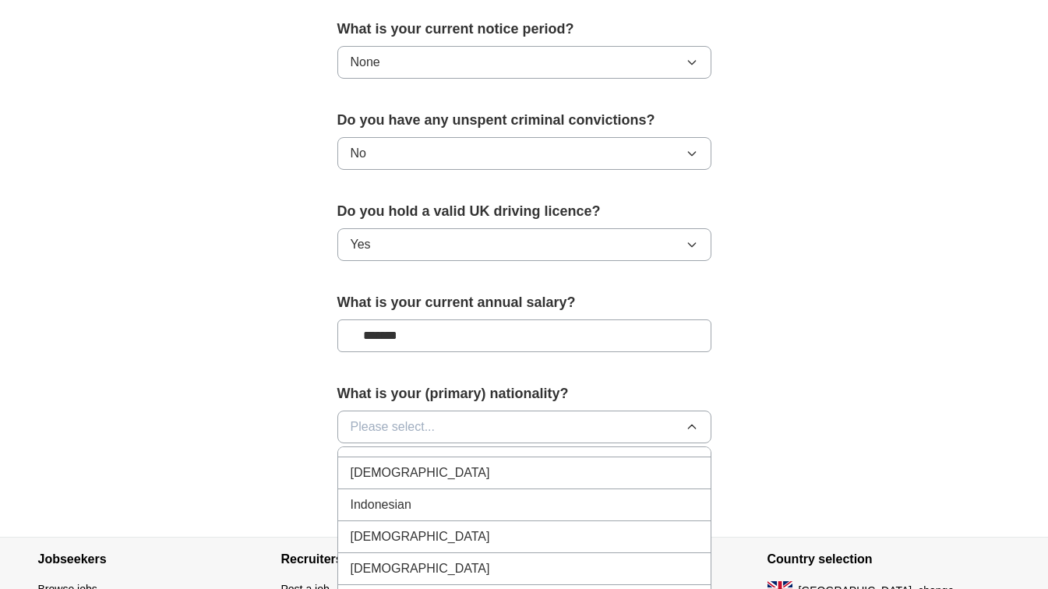
click at [390, 530] on div "Iranian" at bounding box center [524, 536] width 347 height 19
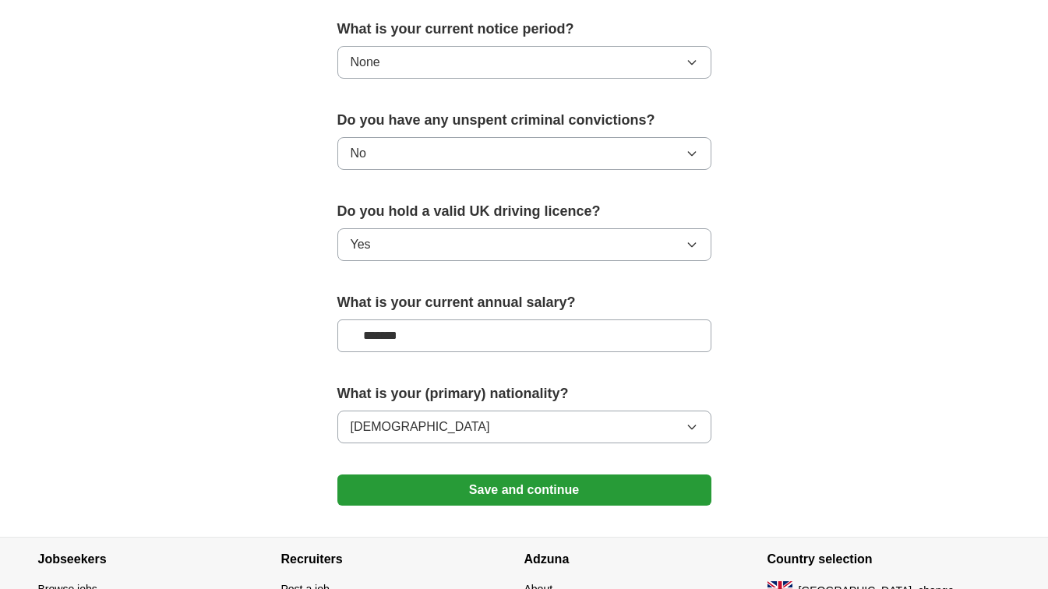
click at [532, 483] on button "Save and continue" at bounding box center [524, 489] width 374 height 31
